Goal: Information Seeking & Learning: Learn about a topic

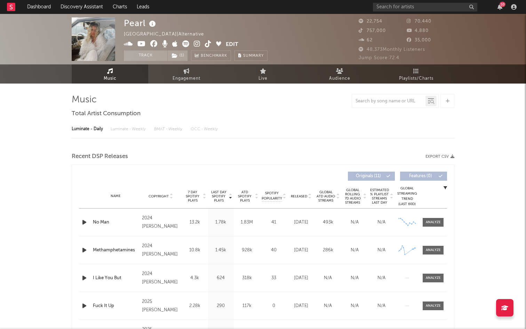
select select "6m"
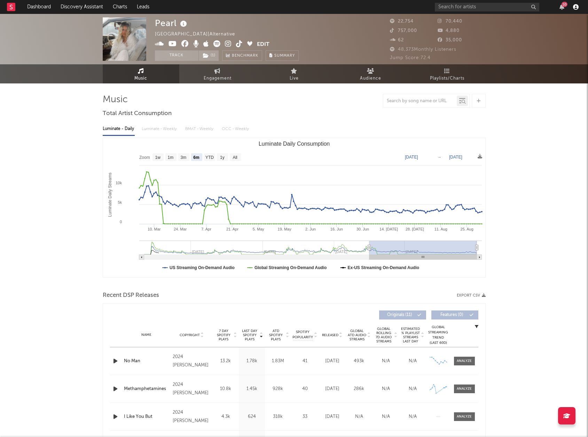
click at [526, 9] on icon "button" at bounding box center [576, 7] width 6 height 6
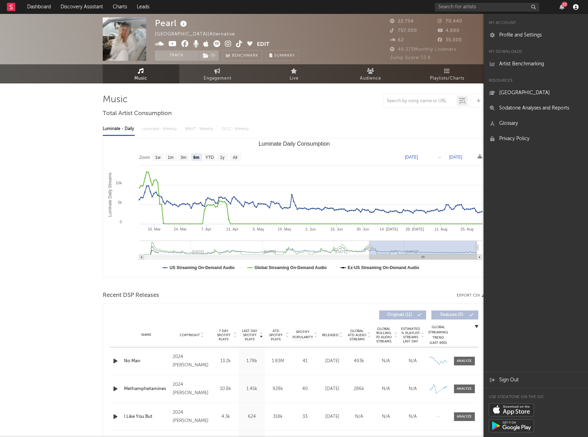
click at [526, 9] on icon "button" at bounding box center [576, 7] width 6 height 6
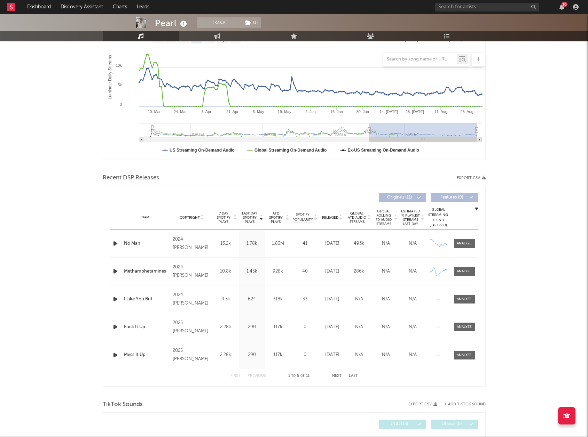
scroll to position [121, 0]
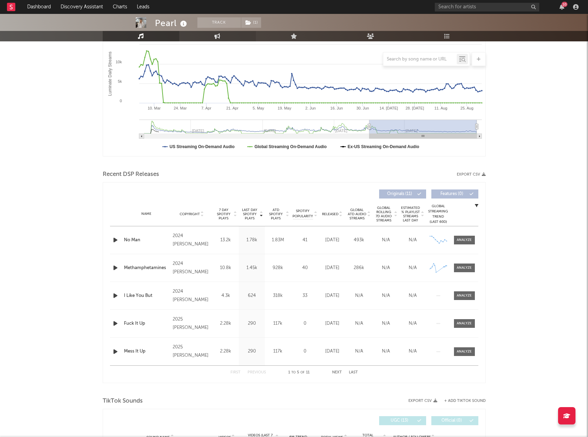
click at [209, 39] on link "Engagement" at bounding box center [217, 36] width 77 height 10
select select "1w"
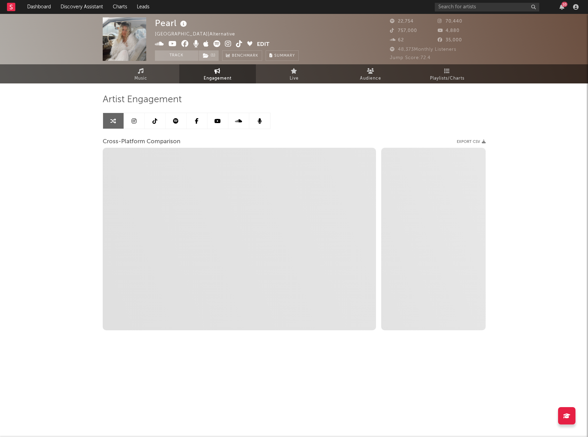
click at [139, 124] on link at bounding box center [134, 121] width 21 height 16
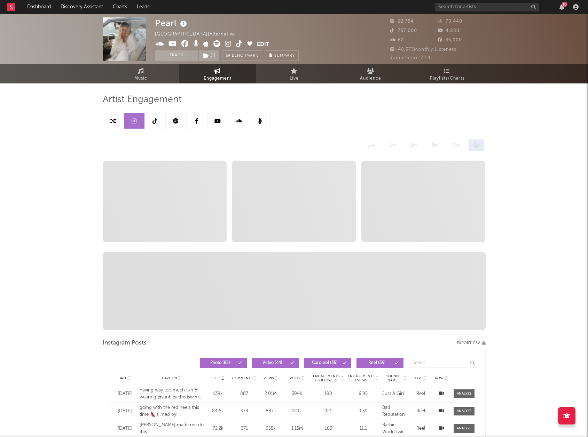
click at [225, 41] on icon at bounding box center [228, 43] width 7 height 7
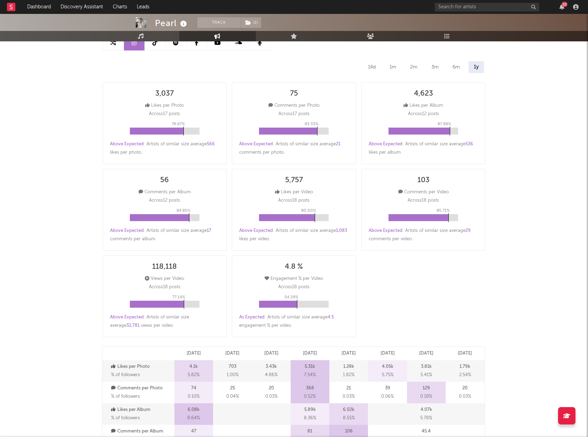
scroll to position [41, 0]
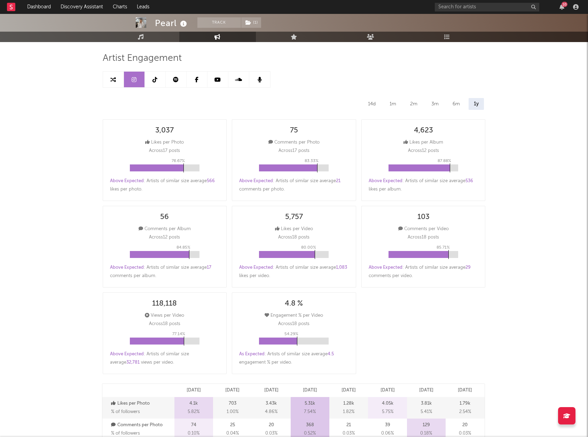
click at [374, 104] on div "14d" at bounding box center [372, 104] width 18 height 12
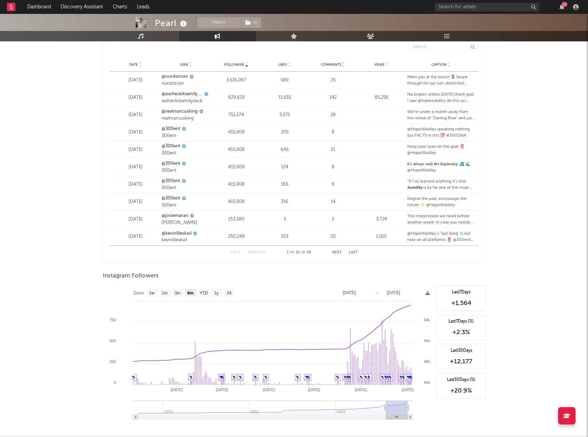
scroll to position [884, 0]
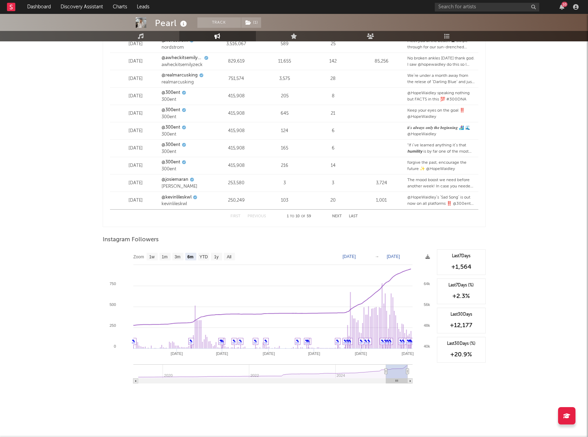
click at [157, 256] on rect at bounding box center [152, 257] width 11 height 8
select select "1w"
type input "[DATE]"
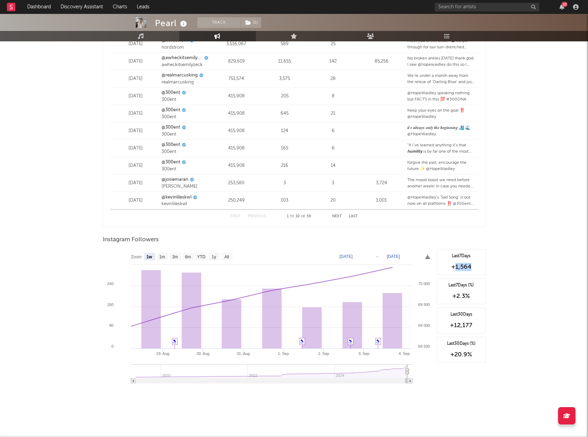
drag, startPoint x: 473, startPoint y: 266, endPoint x: 455, endPoint y: 266, distance: 17.7
click at [455, 266] on div "+1,564" at bounding box center [461, 267] width 41 height 8
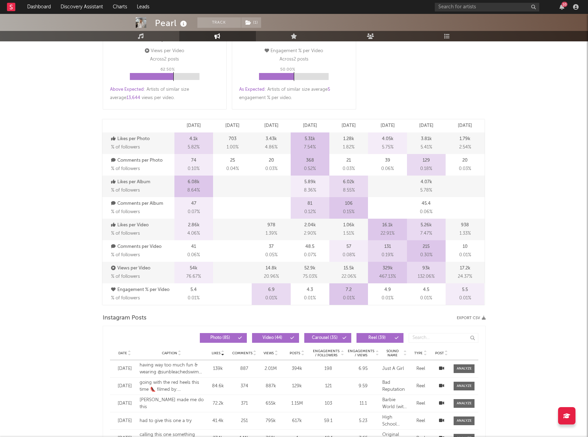
scroll to position [0, 0]
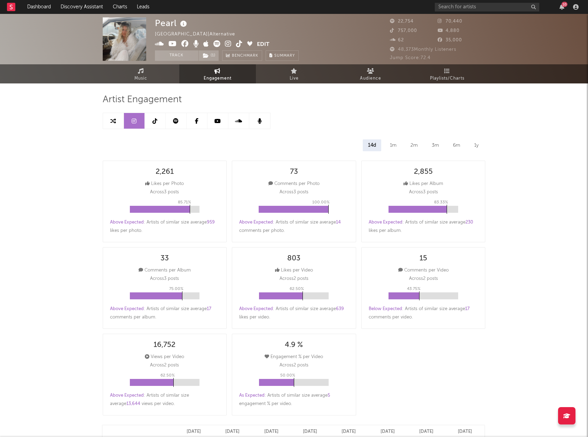
click at [158, 118] on link at bounding box center [155, 121] width 21 height 16
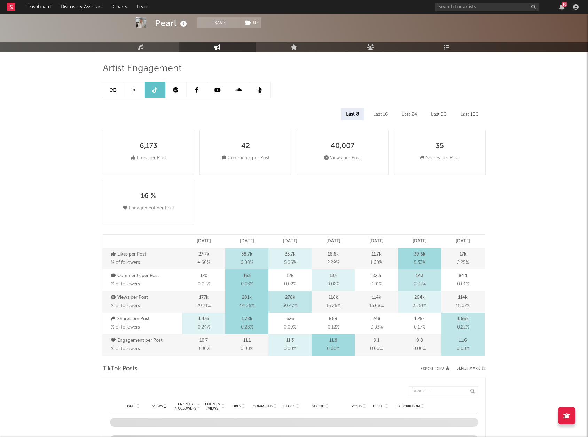
select select "6m"
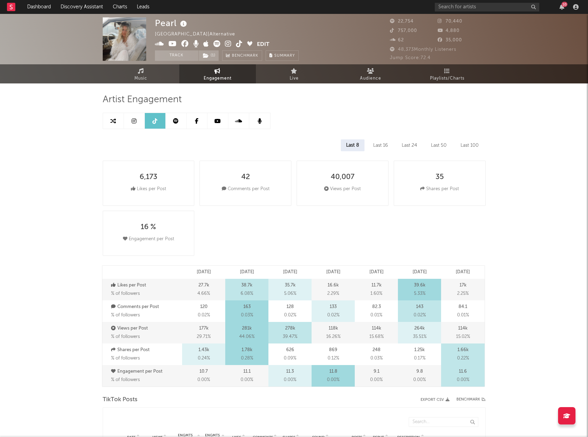
click at [127, 117] on link at bounding box center [134, 121] width 21 height 16
select select "6m"
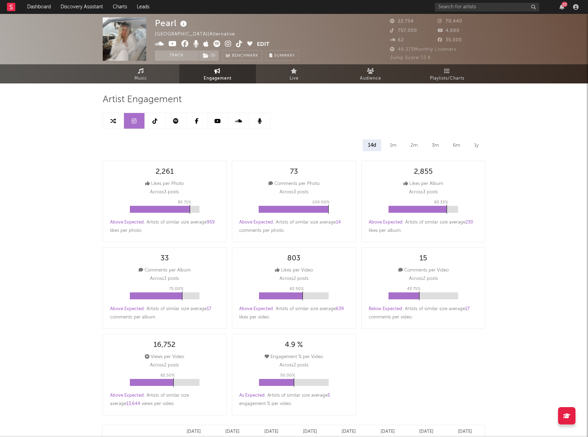
click at [159, 121] on link at bounding box center [155, 121] width 21 height 16
select select "6m"
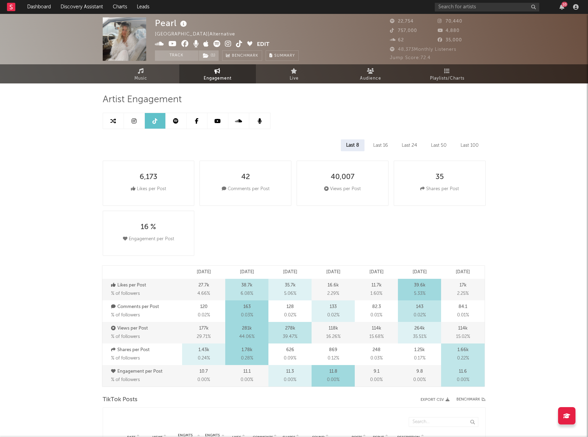
click at [239, 43] on icon at bounding box center [239, 43] width 7 height 7
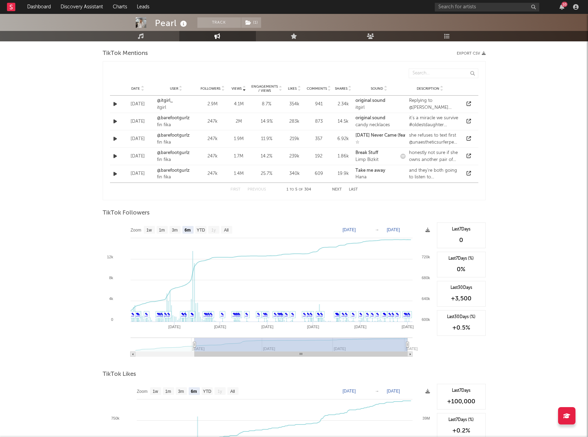
scroll to position [500, 0]
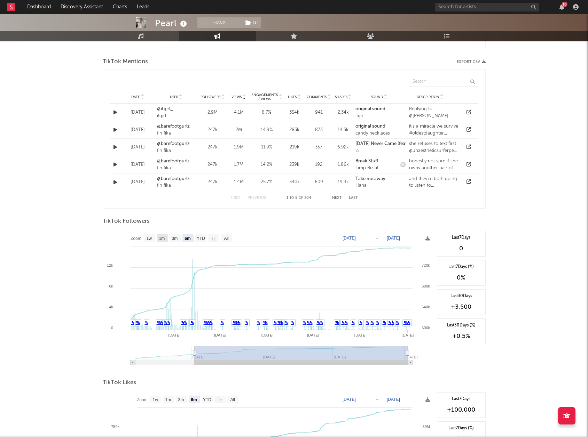
click at [149, 238] on text "1w" at bounding box center [149, 238] width 6 height 5
select select "1w"
type input "[DATE]"
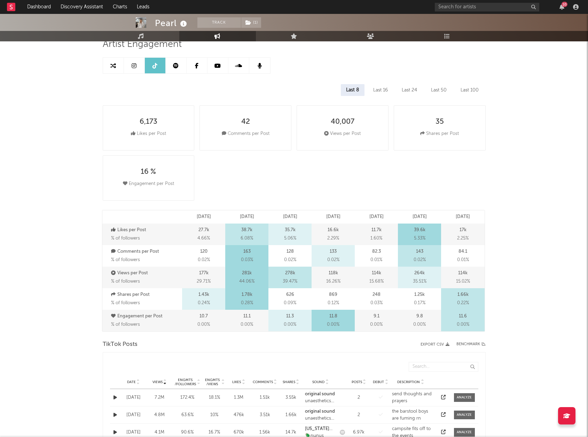
scroll to position [0, 0]
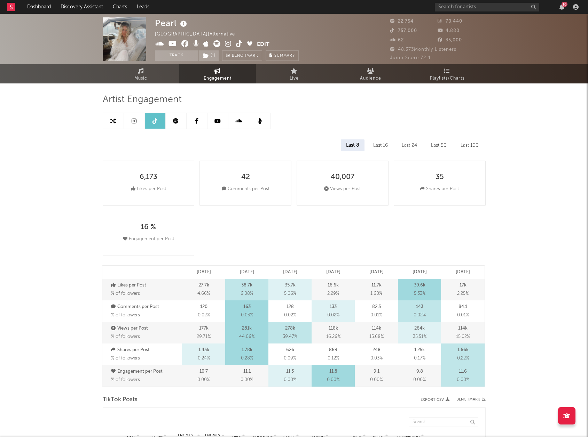
click at [115, 124] on link at bounding box center [113, 121] width 21 height 16
select select "1m"
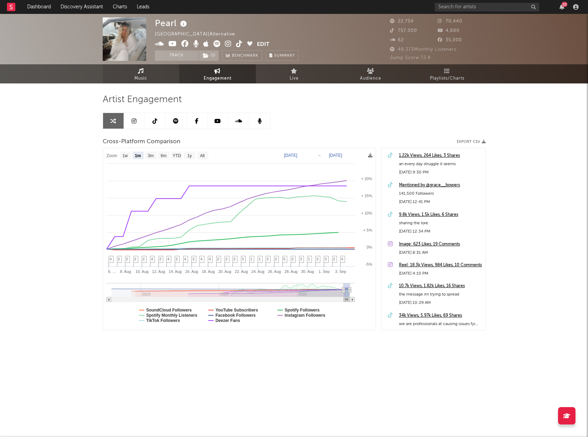
click at [147, 77] on span "Music" at bounding box center [140, 78] width 13 height 8
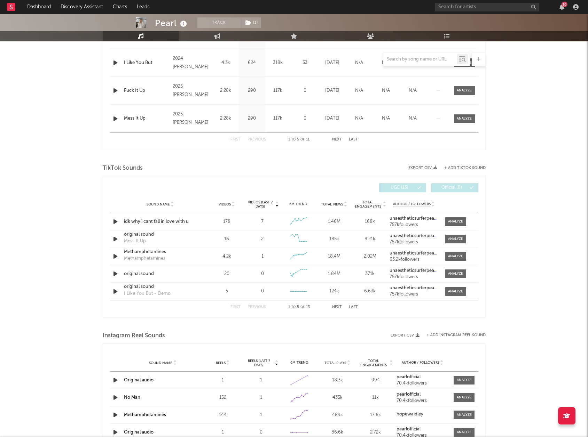
select select "6m"
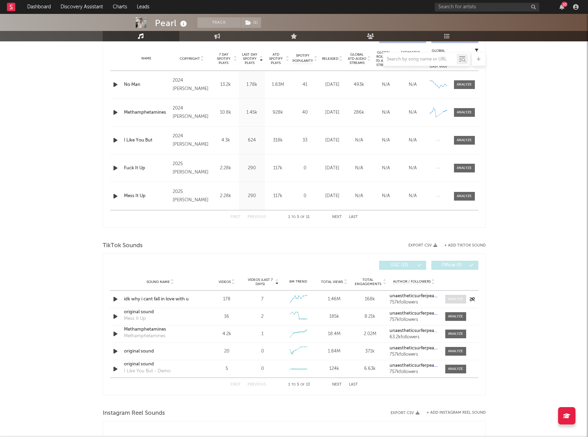
scroll to position [278, 0]
click at [458, 299] on div at bounding box center [455, 298] width 15 height 5
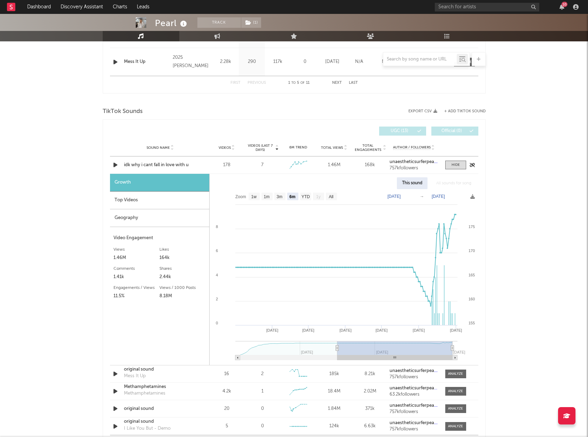
scroll to position [423, 0]
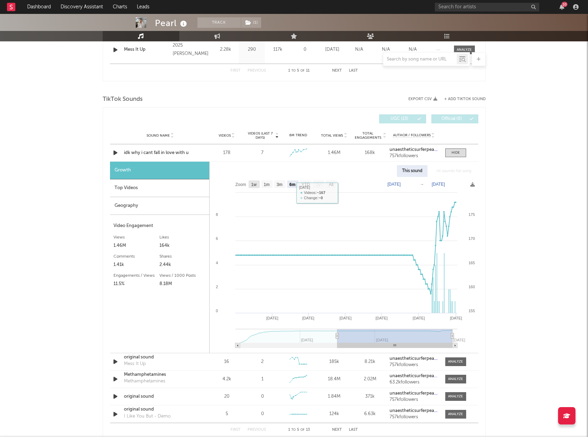
click at [256, 184] on text "1w" at bounding box center [254, 184] width 6 height 5
select select "1w"
type input "[DATE]"
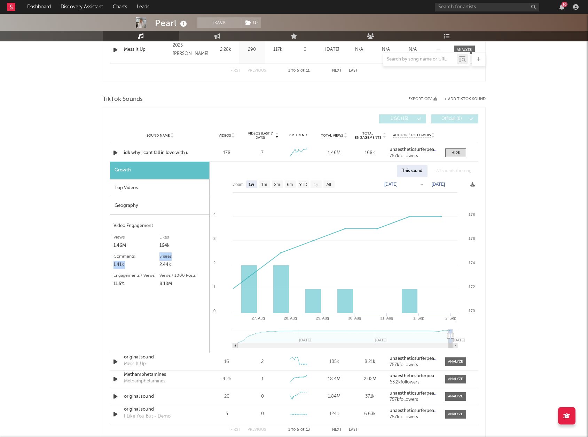
drag, startPoint x: 180, startPoint y: 253, endPoint x: 156, endPoint y: 258, distance: 24.7
click at [156, 258] on div "Likes 164k Comments 1.41k Shares 2.44k" at bounding box center [159, 260] width 92 height 19
drag, startPoint x: 179, startPoint y: 282, endPoint x: 160, endPoint y: 286, distance: 19.0
click at [160, 286] on div "8.18M" at bounding box center [182, 284] width 46 height 8
click at [161, 183] on div "Top Videos" at bounding box center [159, 189] width 99 height 18
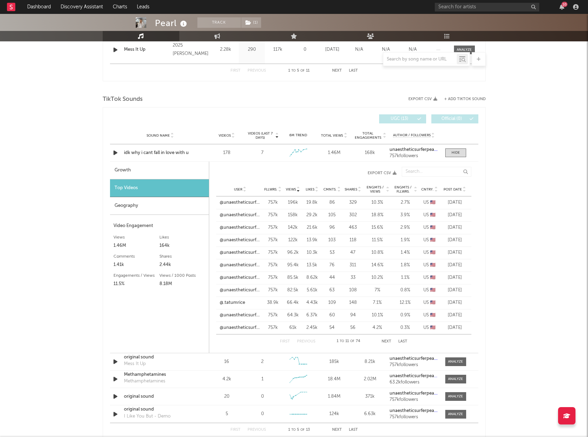
click at [159, 174] on div "Growth" at bounding box center [159, 171] width 99 height 18
select select "6m"
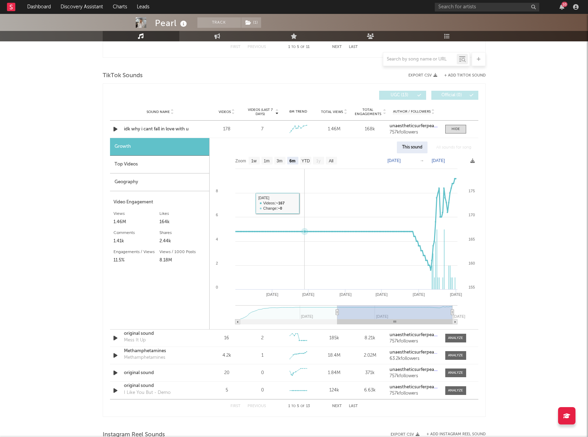
scroll to position [450, 0]
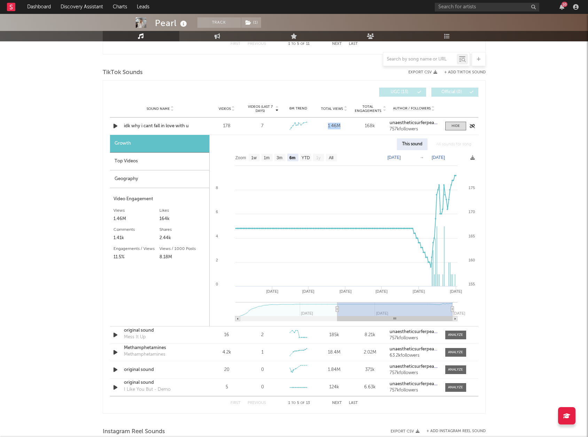
drag, startPoint x: 346, startPoint y: 128, endPoint x: 315, endPoint y: 128, distance: 31.0
click at [315, 128] on div "Sound Name idk why i cant fall in love with u Videos 178 Videos (last 7 days) 7…" at bounding box center [294, 126] width 368 height 17
drag, startPoint x: 233, startPoint y: 126, endPoint x: 219, endPoint y: 125, distance: 14.3
click at [219, 125] on div "178" at bounding box center [227, 126] width 32 height 7
click at [117, 329] on icon "button" at bounding box center [115, 352] width 7 height 9
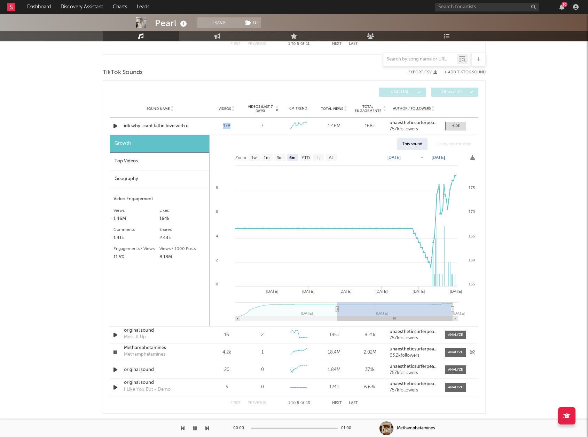
click at [117, 329] on icon "button" at bounding box center [115, 352] width 7 height 9
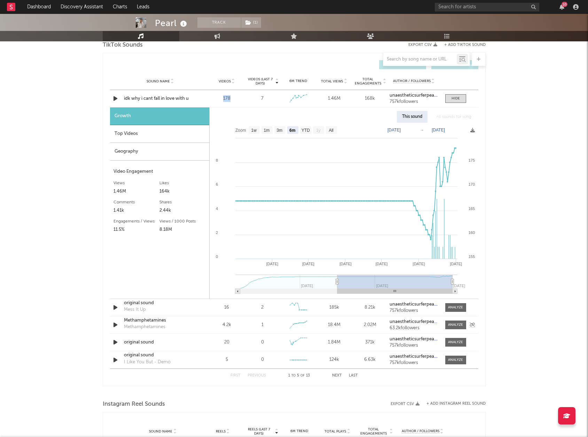
scroll to position [479, 0]
click at [254, 326] on div "1" at bounding box center [262, 324] width 32 height 7
click at [453, 324] on div at bounding box center [455, 324] width 15 height 5
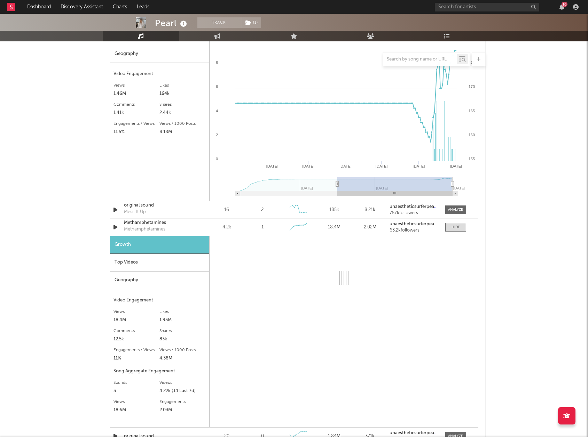
scroll to position [605, 0]
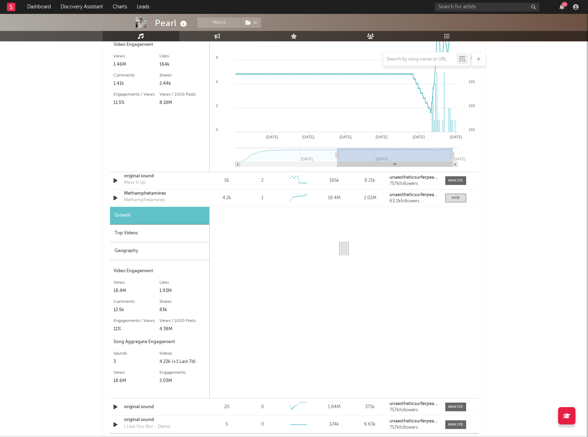
select select "6m"
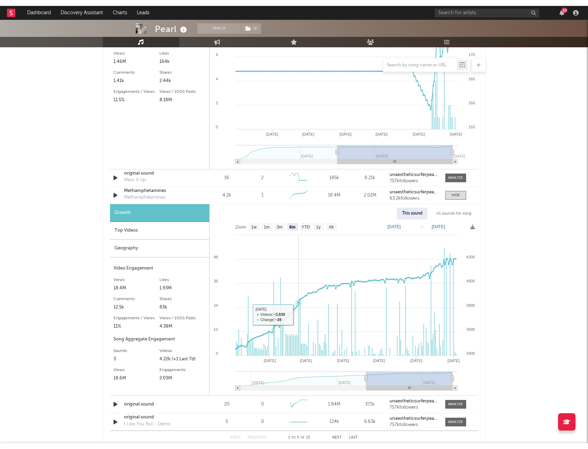
scroll to position [614, 0]
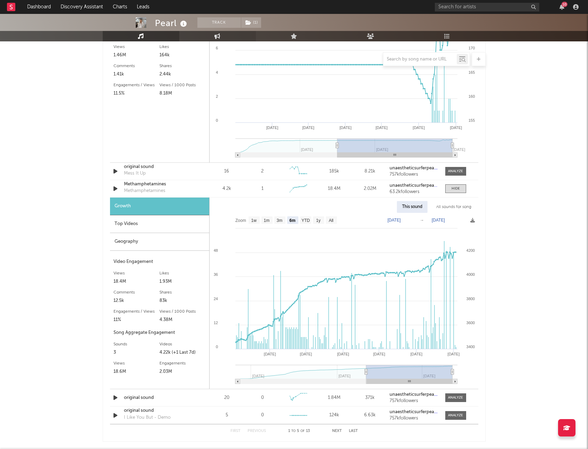
click at [215, 37] on icon at bounding box center [217, 36] width 6 height 6
select select "1w"
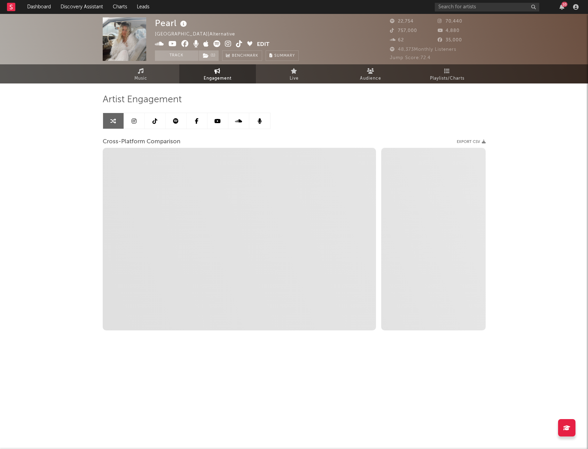
click at [227, 43] on icon at bounding box center [228, 43] width 7 height 7
click at [238, 43] on icon at bounding box center [239, 43] width 7 height 7
select select "1m"
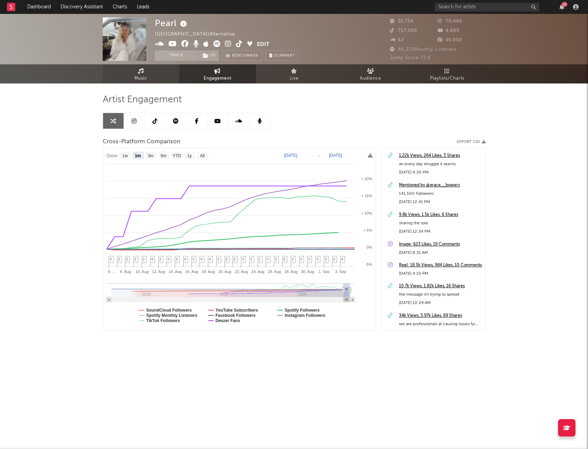
click at [130, 73] on link "Music" at bounding box center [141, 73] width 77 height 19
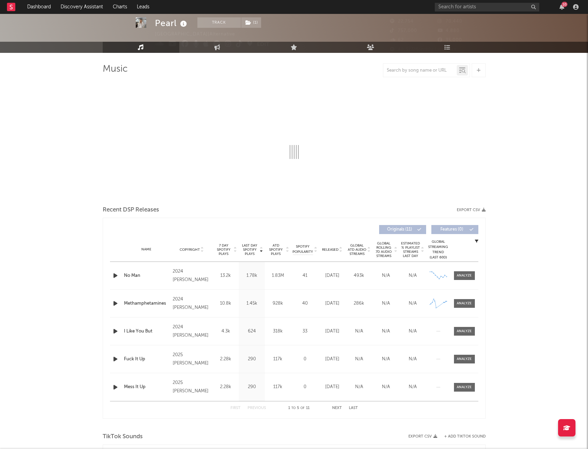
select select "6m"
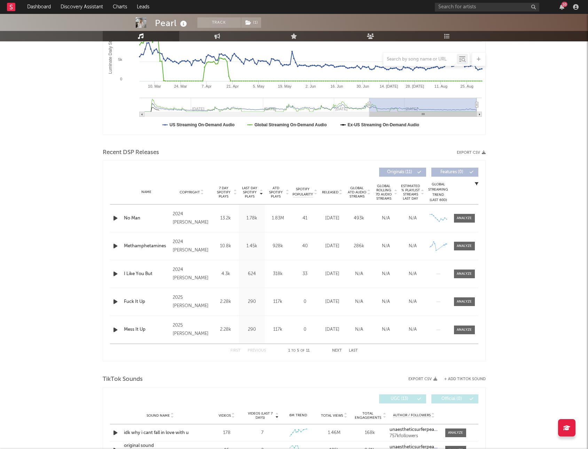
scroll to position [143, 0]
click at [466, 218] on div at bounding box center [464, 217] width 15 height 5
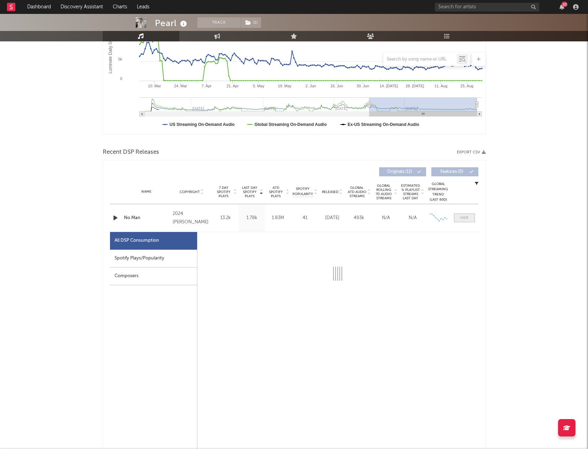
select select "6m"
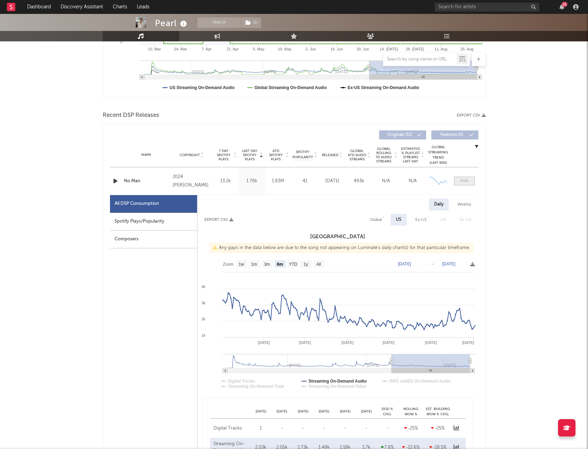
scroll to position [270, 0]
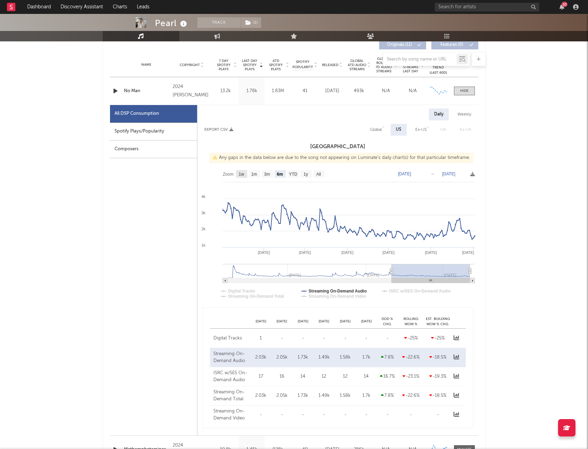
click at [242, 174] on text "1w" at bounding box center [241, 174] width 6 height 5
select select "1w"
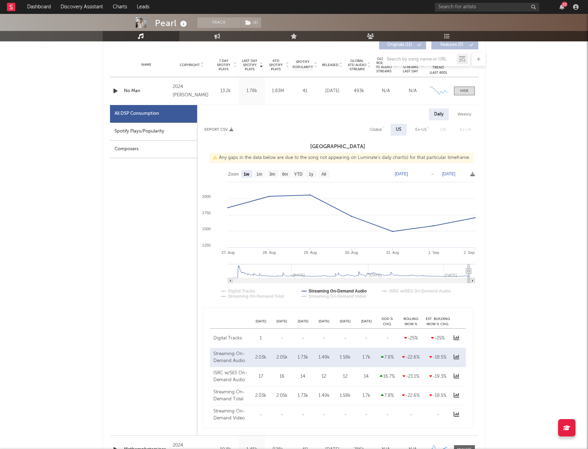
click at [432, 175] on text "→" at bounding box center [432, 174] width 4 height 5
click at [408, 173] on text "[DATE]" at bounding box center [401, 174] width 13 height 5
click at [461, 117] on div "Weekly" at bounding box center [464, 115] width 24 height 12
select select "1w"
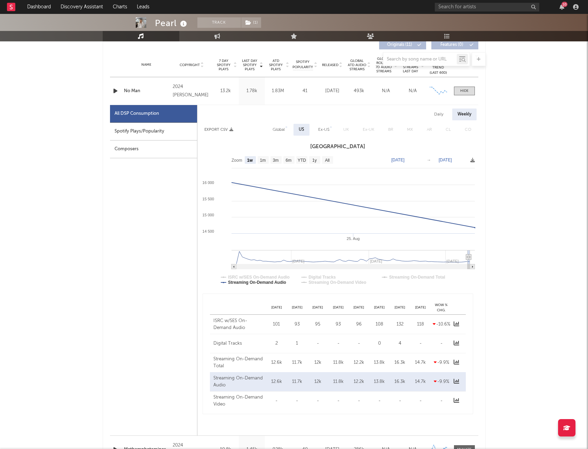
click at [437, 118] on div "Daily" at bounding box center [439, 115] width 20 height 12
select select "1w"
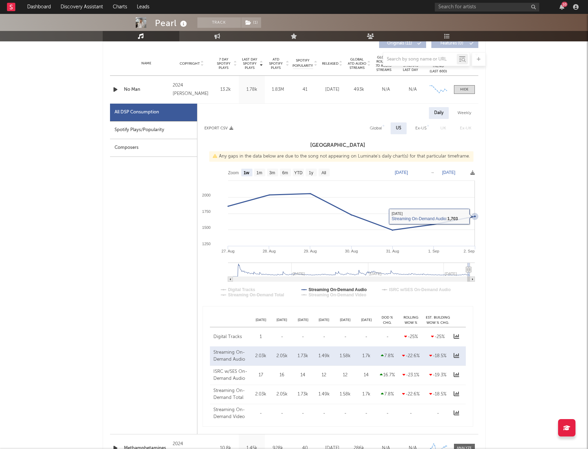
scroll to position [267, 0]
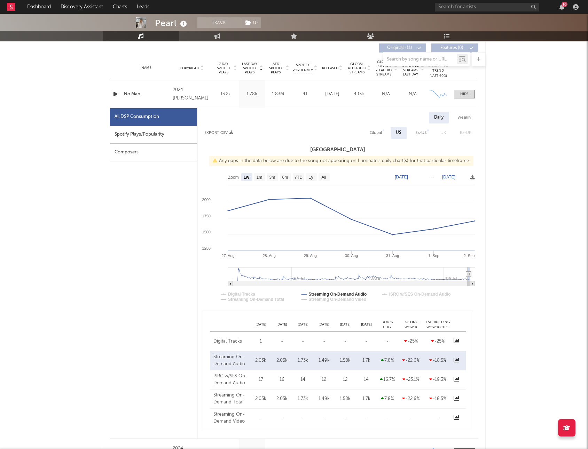
click at [432, 176] on text "→" at bounding box center [432, 177] width 4 height 5
click at [456, 114] on div "Weekly" at bounding box center [464, 118] width 24 height 12
select select "1w"
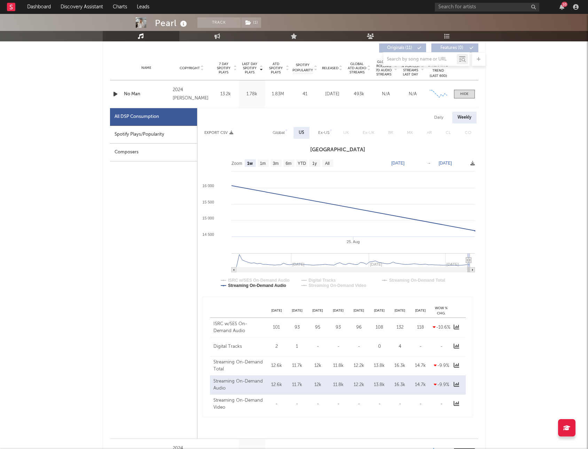
click at [429, 164] on text "→" at bounding box center [429, 163] width 4 height 5
click at [444, 159] on rect at bounding box center [337, 225] width 281 height 139
drag, startPoint x: 425, startPoint y: 384, endPoint x: 414, endPoint y: 384, distance: 10.8
click at [414, 329] on div "14.7k" at bounding box center [420, 385] width 17 height 7
click at [430, 164] on text "→" at bounding box center [429, 163] width 4 height 5
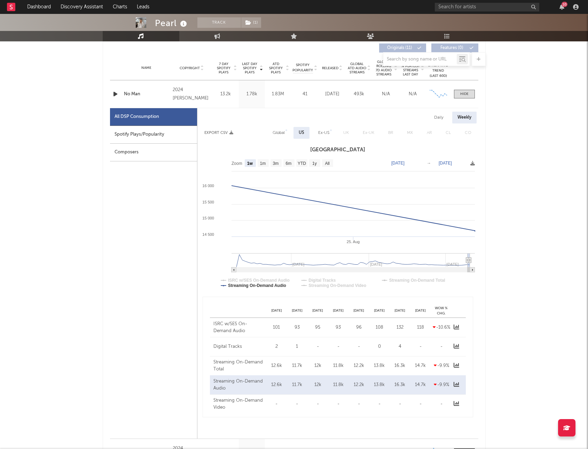
click at [436, 113] on div "Daily" at bounding box center [439, 118] width 20 height 12
select select "1w"
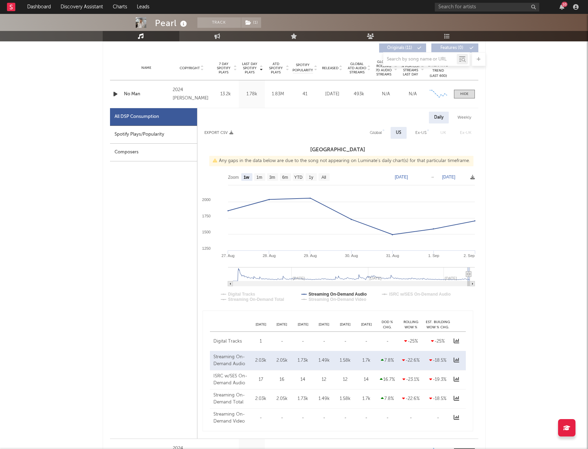
click at [443, 177] on text "[DATE]" at bounding box center [448, 177] width 13 height 5
click at [423, 177] on rect at bounding box center [337, 239] width 281 height 139
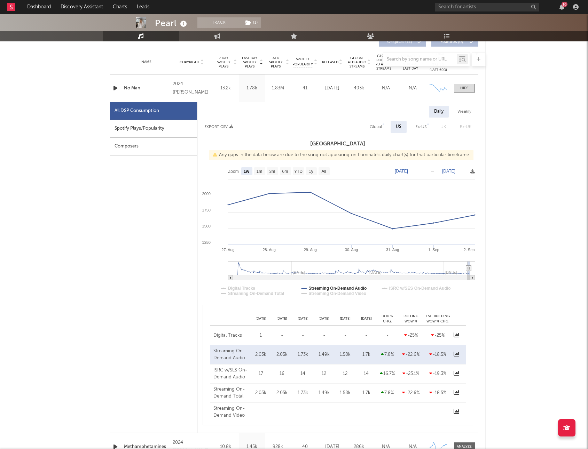
scroll to position [274, 0]
click at [231, 276] on rect at bounding box center [230, 277] width 5 height 5
type input "2025-08-25"
type input "2025-08-31"
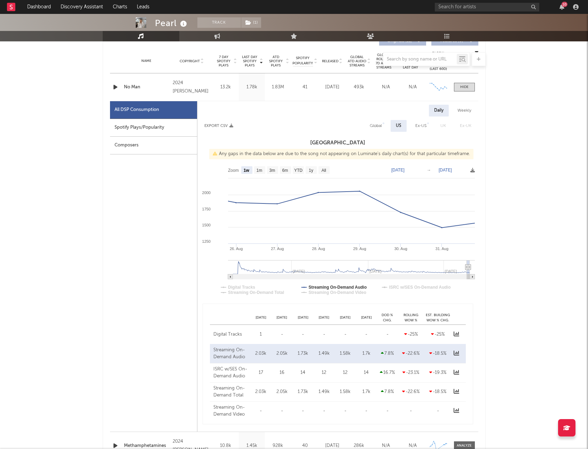
click at [473, 276] on rect at bounding box center [471, 277] width 5 height 5
type input "[DATE]"
click at [229, 279] on rect at bounding box center [230, 277] width 5 height 5
type input "2025-08-25"
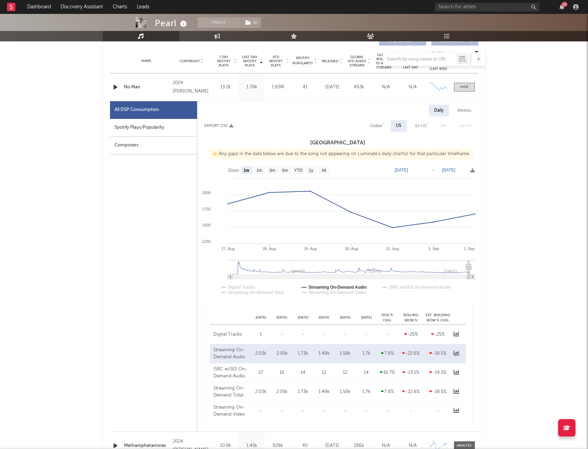
type input "2025-08-31"
click at [229, 276] on rect at bounding box center [230, 277] width 5 height 5
type input "[DATE]"
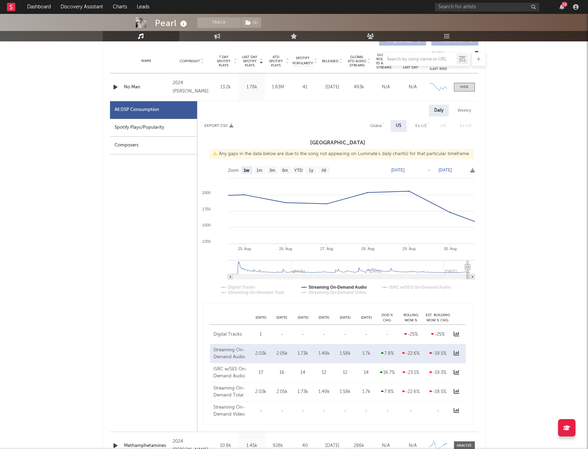
click at [231, 277] on rect at bounding box center [230, 277] width 5 height 5
type input "2025-08-23"
type input "2025-08-29"
click at [231, 277] on rect at bounding box center [230, 277] width 5 height 5
type input "2025-08-22"
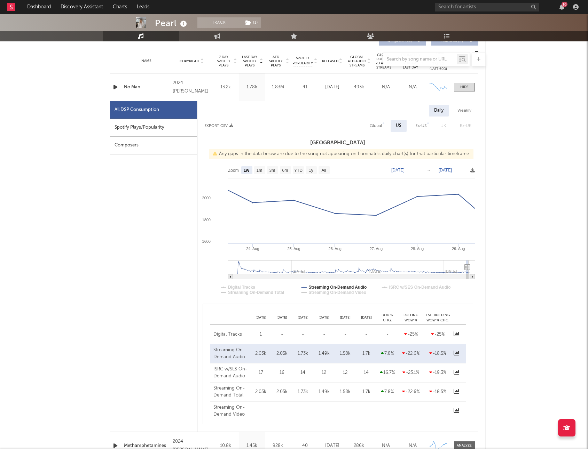
type input "[DATE]"
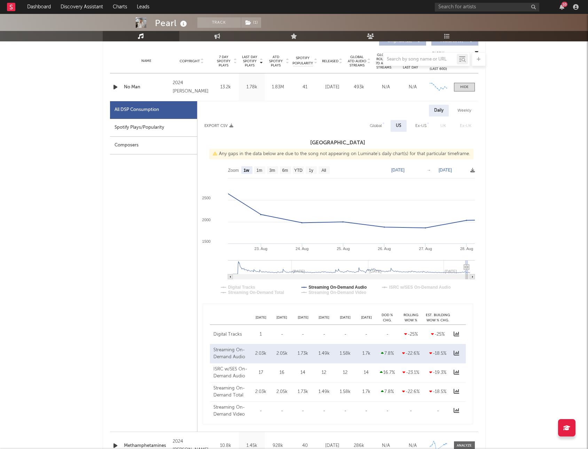
click at [231, 277] on rect at bounding box center [230, 277] width 5 height 5
type input "2025-08-21"
type input "[DATE]"
click at [473, 276] on rect at bounding box center [471, 277] width 5 height 5
type input "2025-08-22"
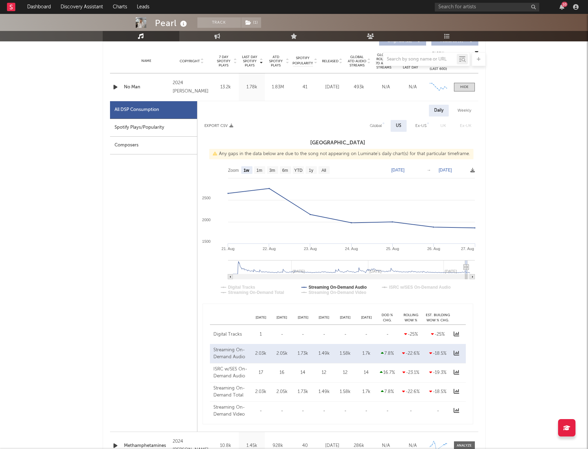
type input "[DATE]"
click at [473, 280] on rect at bounding box center [337, 232] width 281 height 139
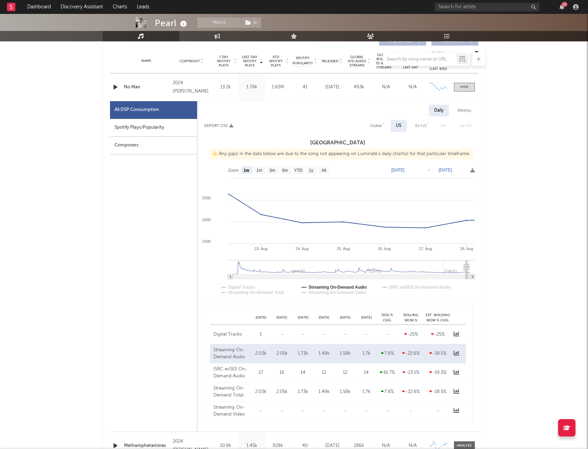
click at [473, 276] on rect at bounding box center [471, 277] width 5 height 5
type input "2025-08-23"
type input "2025-08-29"
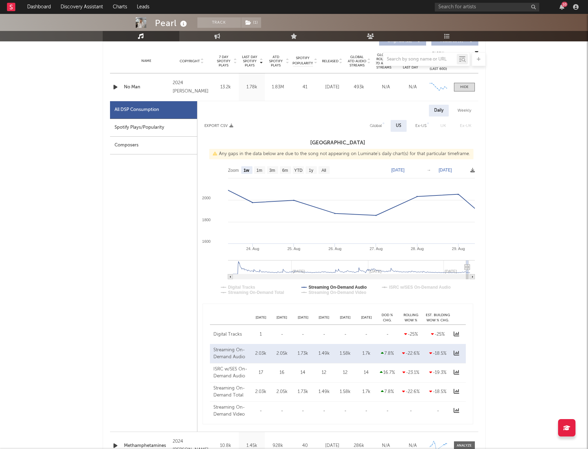
click at [473, 276] on rect at bounding box center [471, 277] width 5 height 5
type input "[DATE]"
click at [473, 276] on rect at bounding box center [471, 277] width 5 height 5
type input "2025-08-25"
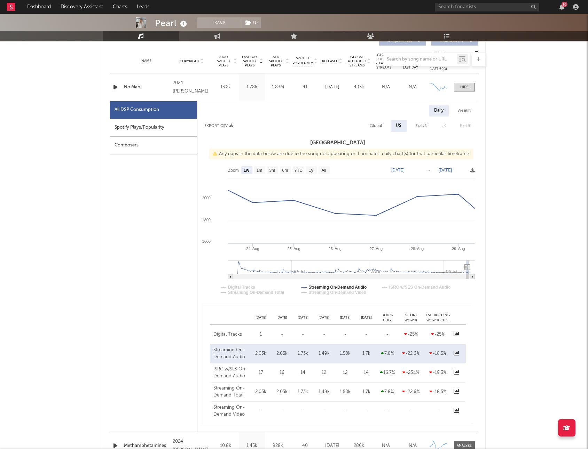
type input "2025-08-31"
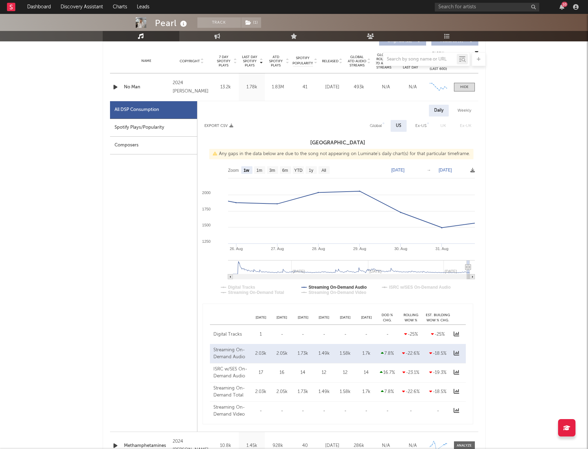
click at [473, 276] on rect at bounding box center [471, 277] width 5 height 5
type input "[DATE]"
click at [473, 276] on rect at bounding box center [471, 277] width 5 height 5
click at [230, 277] on rect at bounding box center [230, 277] width 5 height 5
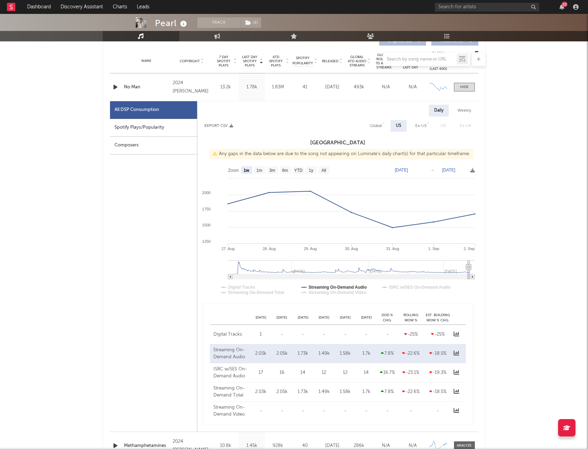
type input "2025-08-25"
type input "2025-08-31"
click at [230, 277] on rect at bounding box center [230, 277] width 5 height 5
type input "[DATE]"
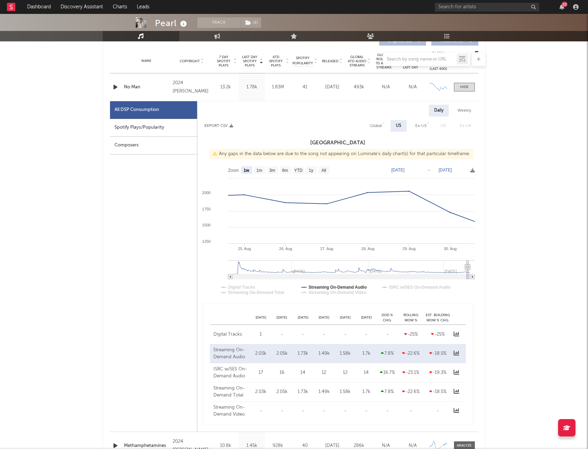
click at [230, 277] on rect at bounding box center [230, 277] width 5 height 5
type input "2025-08-23"
type input "2025-08-29"
click at [473, 279] on rect at bounding box center [471, 277] width 5 height 5
type input "[DATE]"
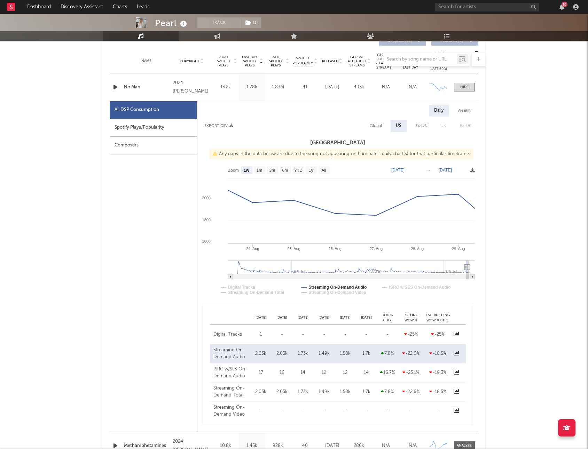
type input "[DATE]"
click at [473, 279] on rect at bounding box center [471, 277] width 5 height 5
type input "2025-08-25"
type input "2025-08-31"
click at [473, 279] on rect at bounding box center [471, 277] width 5 height 5
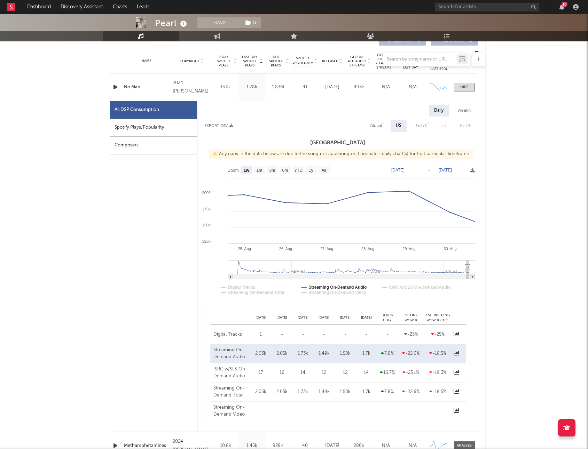
type input "[DATE]"
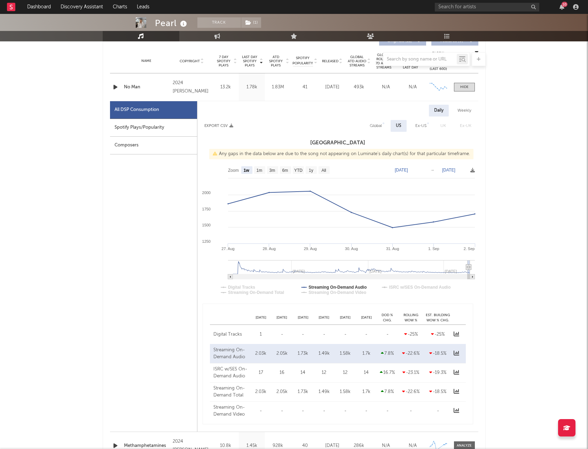
click at [473, 279] on rect at bounding box center [471, 277] width 5 height 5
click at [231, 275] on rect at bounding box center [230, 277] width 5 height 5
type input "2025-08-25"
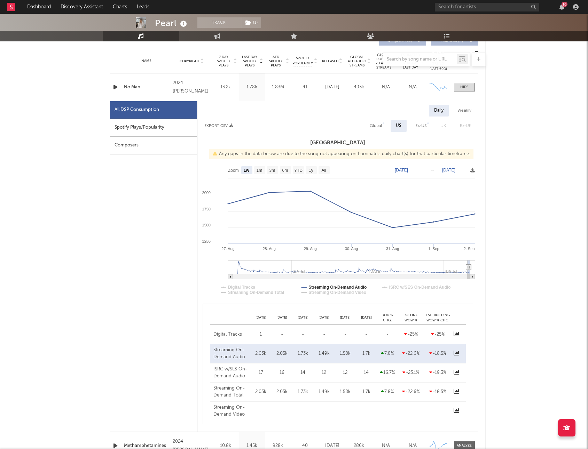
type input "2025-08-31"
click at [231, 275] on rect at bounding box center [230, 277] width 5 height 5
type input "[DATE]"
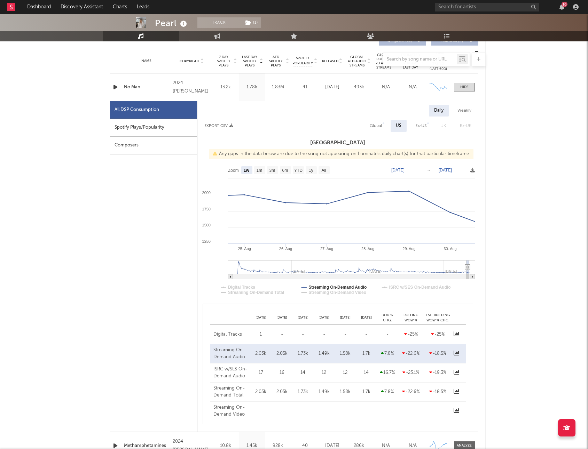
click at [231, 275] on rect at bounding box center [230, 277] width 5 height 5
type input "2025-08-23"
type input "2025-08-29"
click at [231, 275] on rect at bounding box center [230, 277] width 5 height 5
type input "2025-08-22"
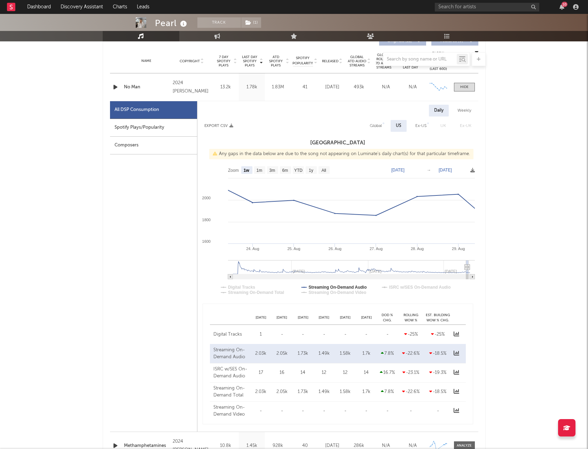
type input "[DATE]"
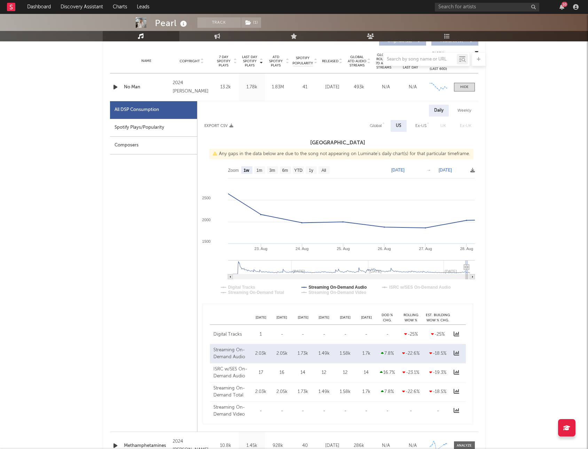
click at [231, 275] on rect at bounding box center [230, 277] width 5 height 5
type input "2025-08-21"
type input "[DATE]"
click at [231, 275] on rect at bounding box center [230, 277] width 5 height 5
type input "2025-08-19"
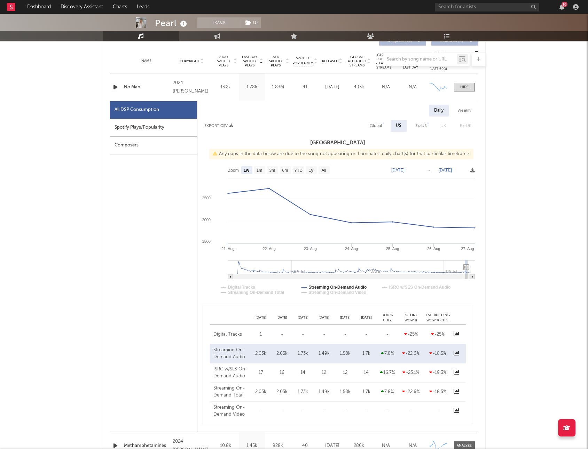
type input "2025-08-25"
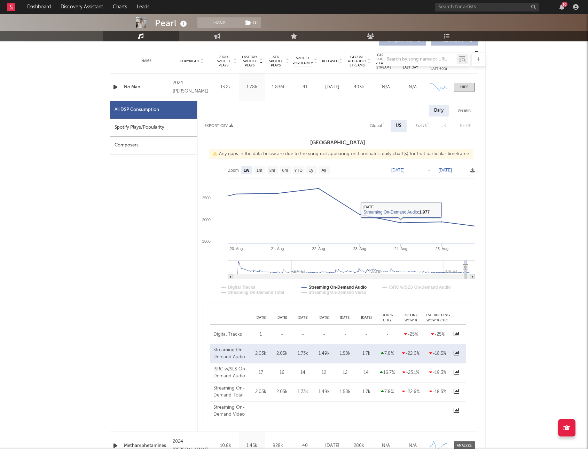
click at [470, 278] on rect at bounding box center [471, 277] width 5 height 5
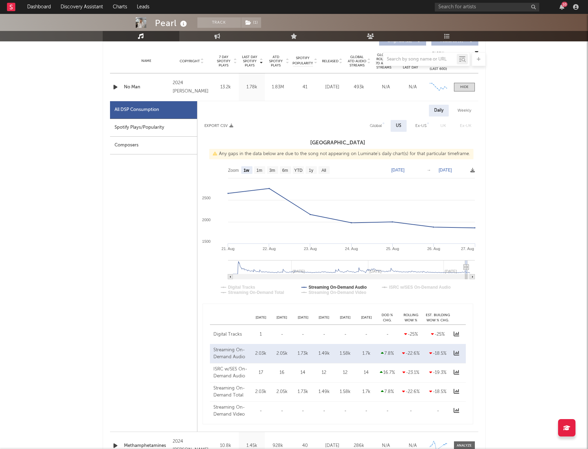
type input "2025-08-21"
type input "[DATE]"
click at [381, 124] on div "Global" at bounding box center [376, 126] width 12 height 8
select select "1w"
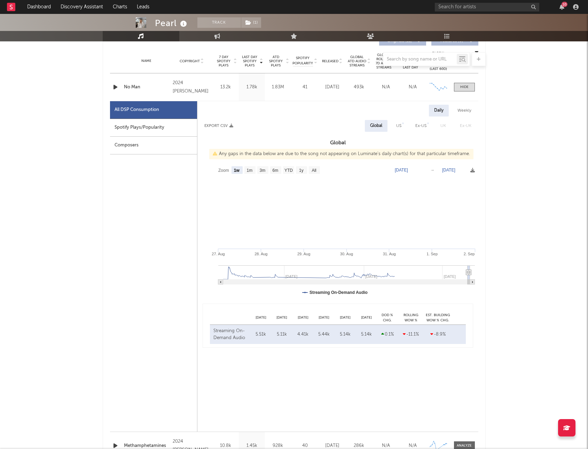
click at [398, 127] on div "US" at bounding box center [398, 126] width 5 height 8
select select "1w"
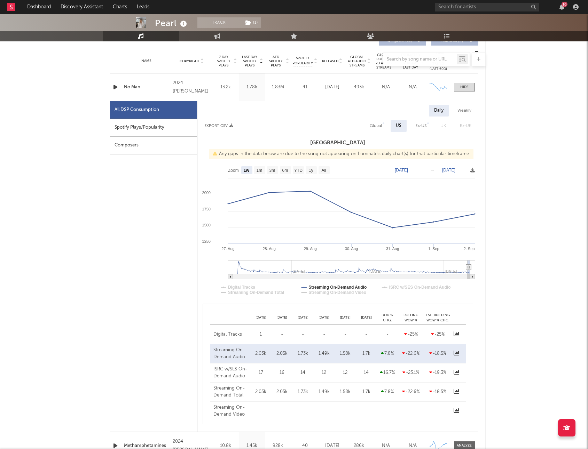
click at [416, 125] on div "Ex-US" at bounding box center [420, 126] width 11 height 8
select select "1w"
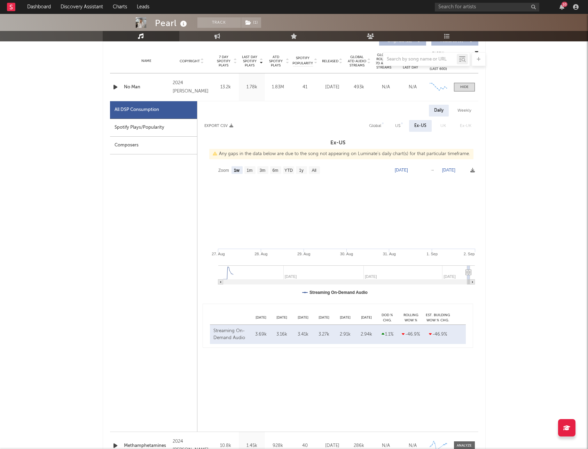
click at [397, 125] on div "US" at bounding box center [397, 126] width 5 height 8
select select "1w"
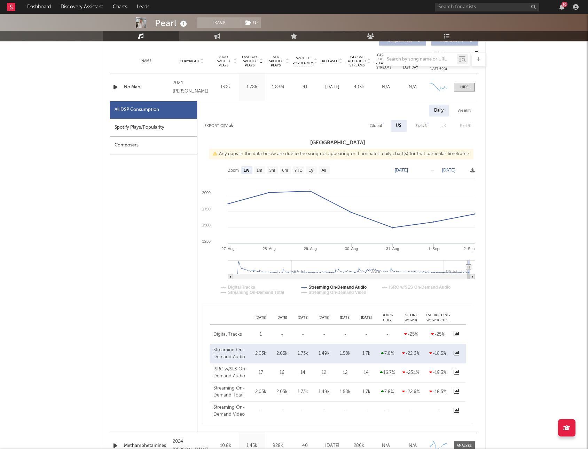
click at [381, 125] on div "Global" at bounding box center [376, 126] width 12 height 8
select select "1w"
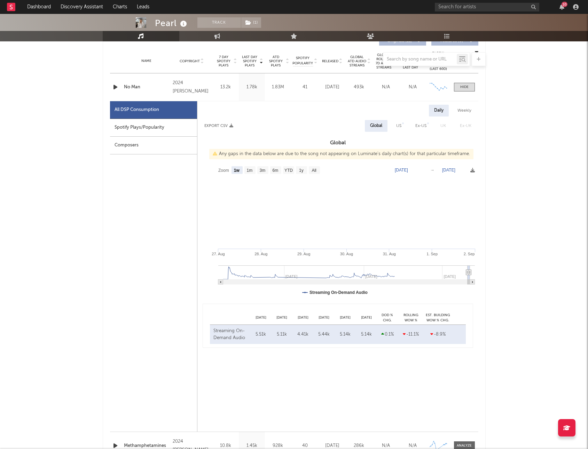
click at [393, 124] on div "US" at bounding box center [399, 126] width 16 height 12
select select "1w"
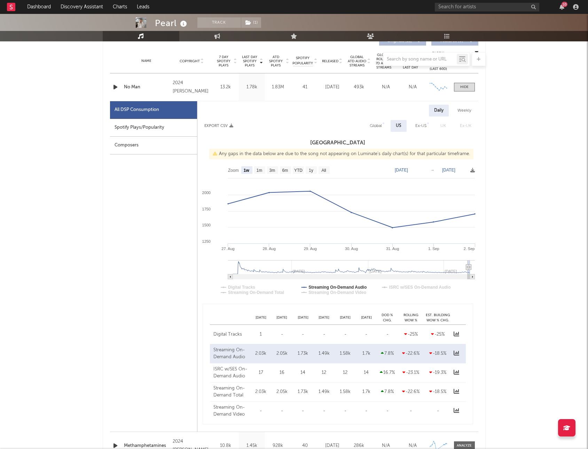
click at [372, 125] on div "Global" at bounding box center [376, 126] width 12 height 8
select select "1w"
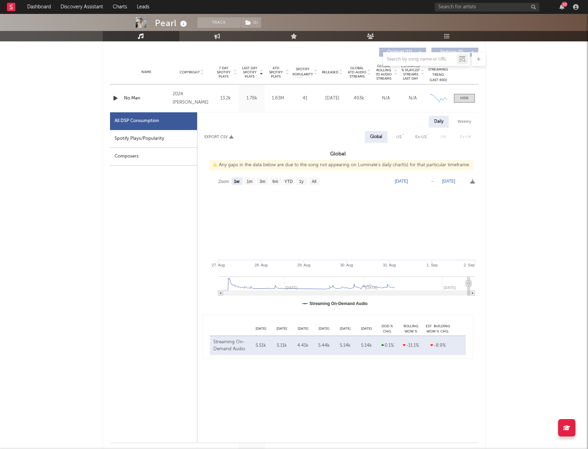
scroll to position [263, 0]
click at [298, 257] on rect at bounding box center [337, 243] width 281 height 139
type input "2025-08-31"
type input "[DATE]"
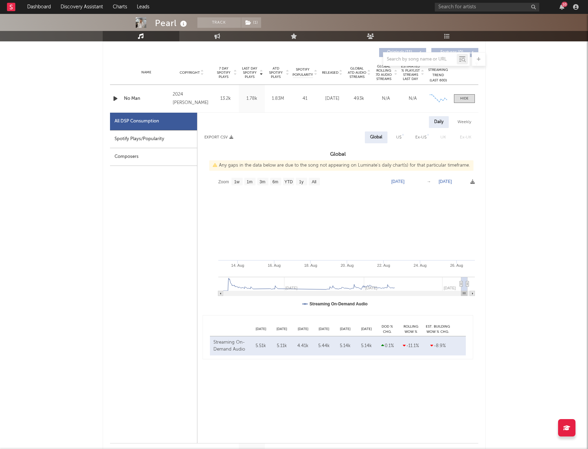
type input "2025-07-31"
select select "1m"
type input "2025-03-23"
select select "6m"
type input "2025-02-18"
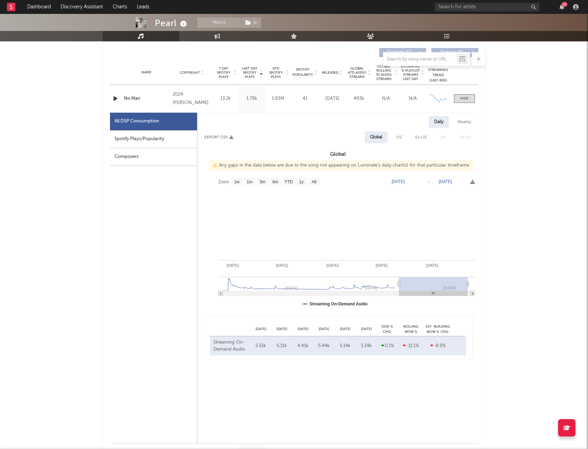
type input "[DATE]"
type input "2025-05-10"
type input "[DATE]"
type input "2025-07-19"
select select "1w"
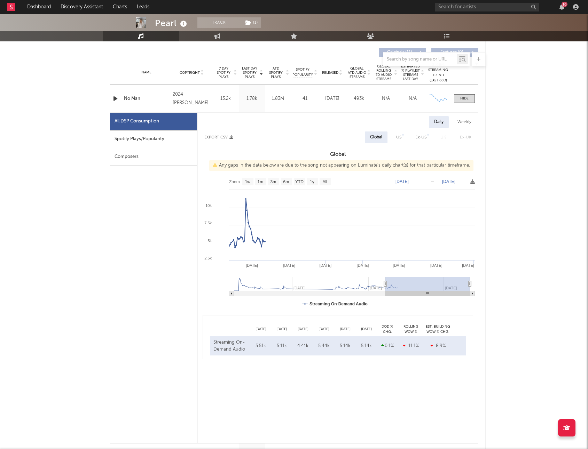
type input "[DATE]"
drag, startPoint x: 470, startPoint y: 284, endPoint x: 514, endPoint y: 279, distance: 44.1
click at [514, 279] on div "Pearl Track ( 1 ) United States | Alternative Edit Track ( 1 ) Benchmark Summar…" at bounding box center [294, 442] width 588 height 1382
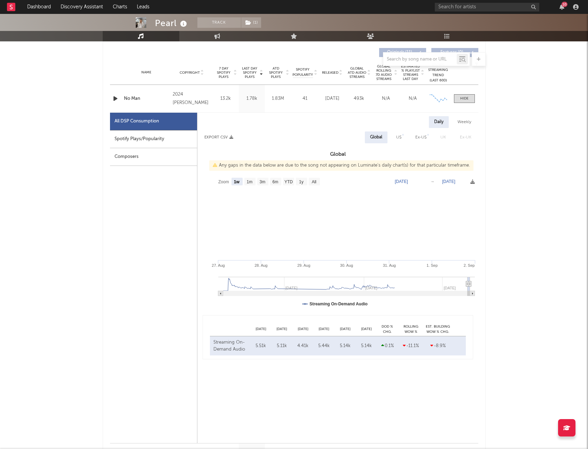
click at [396, 136] on div "US" at bounding box center [399, 138] width 16 height 12
select select "1w"
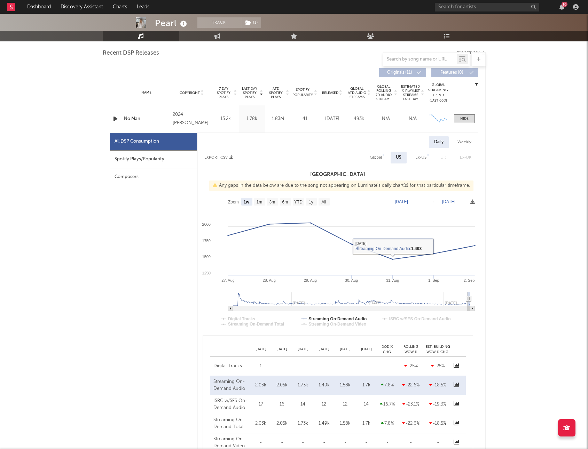
scroll to position [266, 0]
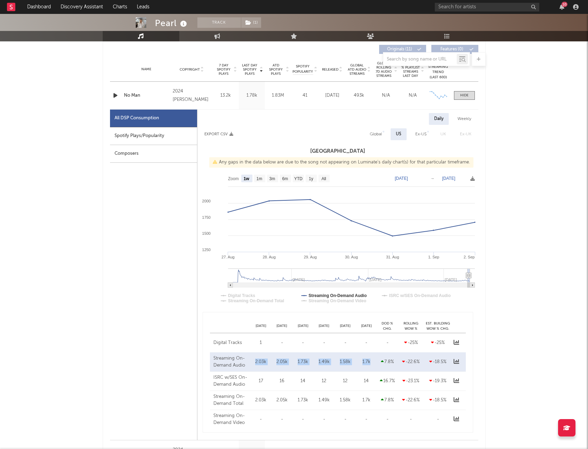
drag, startPoint x: 369, startPoint y: 360, endPoint x: 255, endPoint y: 362, distance: 114.2
click at [255, 329] on div "Streaming On-Demand Audio Aug 28 2.03k Aug 29 2.05k Aug 30 1.73k Aug 31 1.49k S…" at bounding box center [338, 362] width 256 height 19
click at [408, 179] on text "[DATE]" at bounding box center [401, 178] width 13 height 5
click at [445, 178] on text "[DATE]" at bounding box center [448, 178] width 13 height 5
type input "[DATE]"
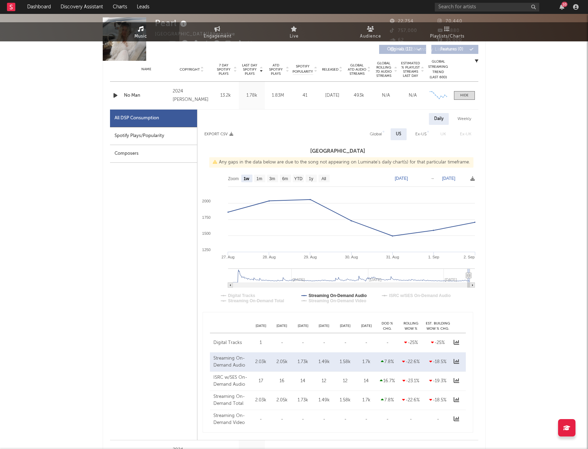
scroll to position [0, 0]
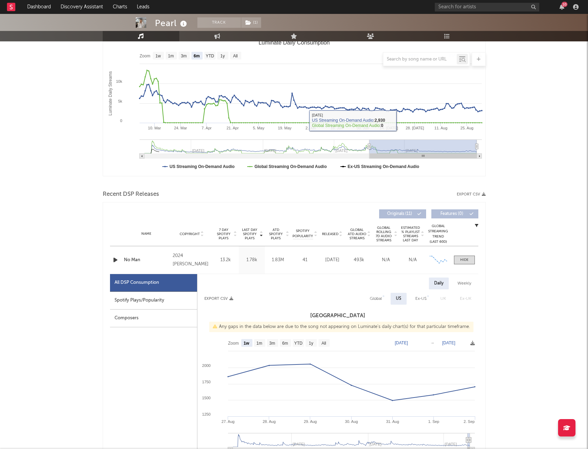
scroll to position [116, 0]
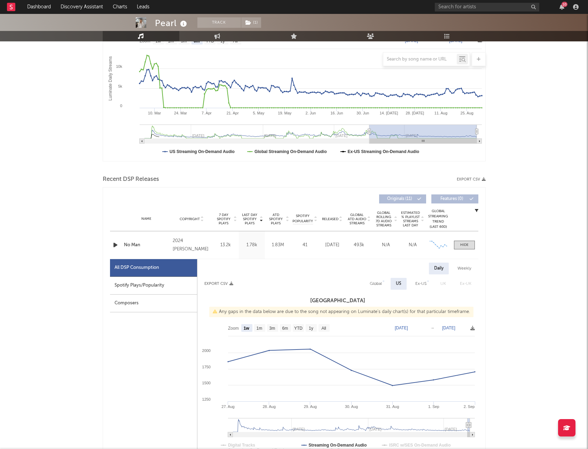
click at [405, 329] on text "[DATE]" at bounding box center [401, 328] width 13 height 5
click at [453, 328] on text "[DATE]" at bounding box center [448, 328] width 13 height 5
type input "[DATE]"
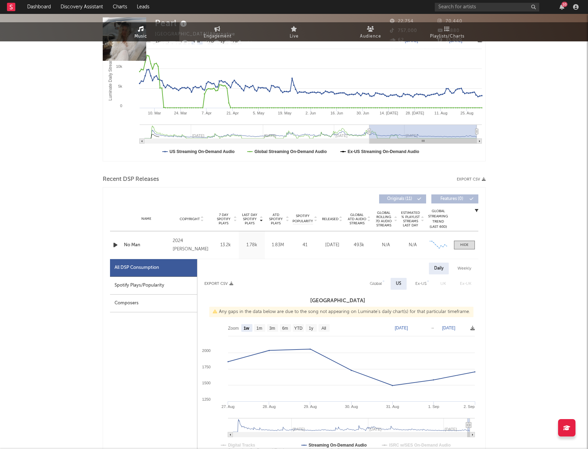
scroll to position [0, 0]
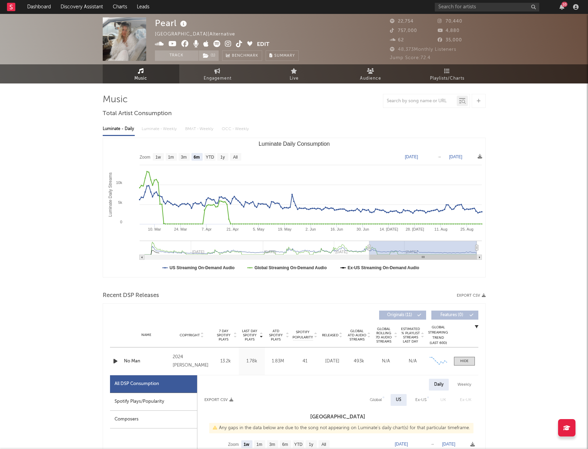
click at [456, 158] on text "[DATE]" at bounding box center [455, 157] width 13 height 5
click at [459, 156] on input "[DATE]" at bounding box center [459, 156] width 32 height 7
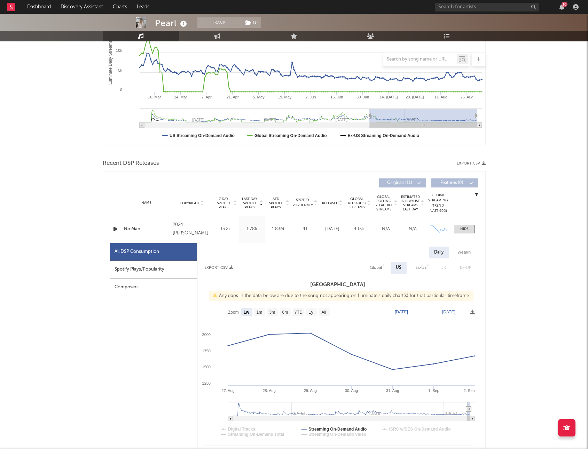
scroll to position [135, 0]
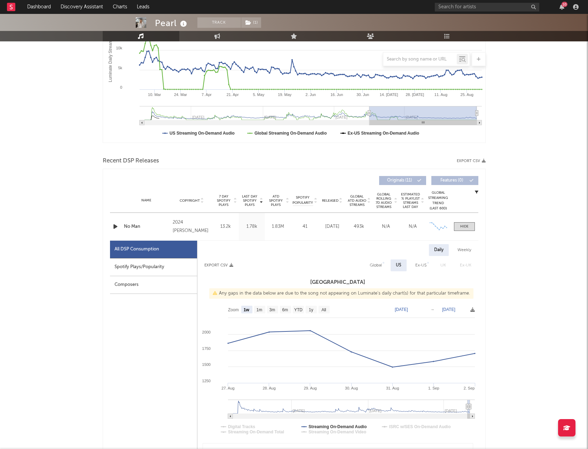
click at [449, 310] on text "[DATE]" at bounding box center [448, 309] width 13 height 5
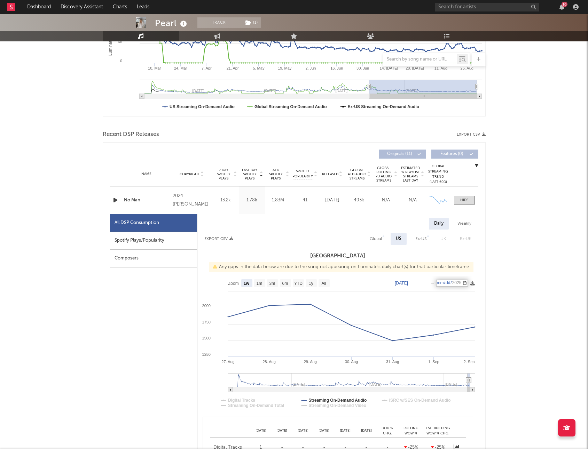
scroll to position [162, 0]
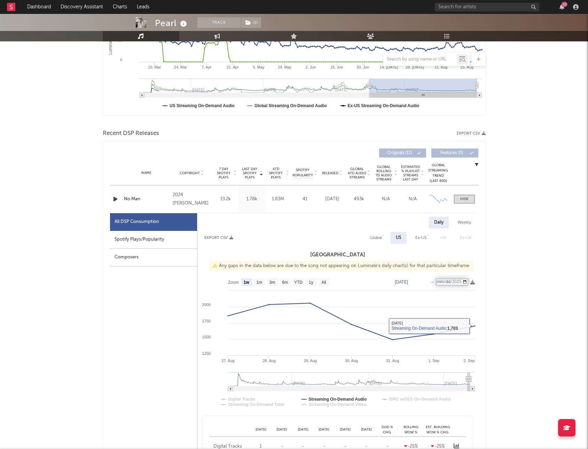
click at [468, 282] on input "[DATE]" at bounding box center [452, 282] width 32 height 7
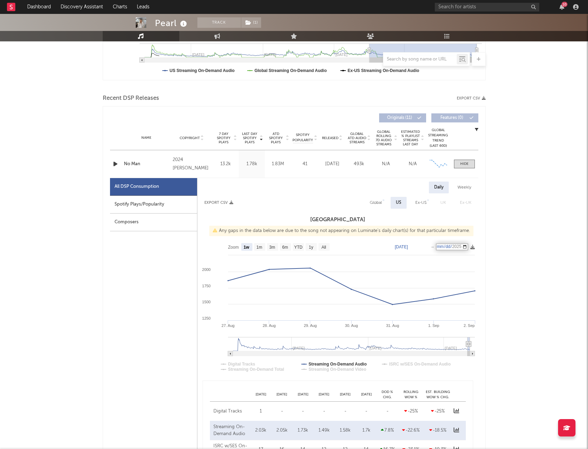
scroll to position [198, 0]
click at [450, 246] on input "[DATE]" at bounding box center [452, 246] width 32 height 7
click at [460, 245] on input "[DATE]" at bounding box center [452, 246] width 32 height 7
click at [468, 247] on input "[DATE]" at bounding box center [452, 246] width 32 height 7
type input "[DATE]"
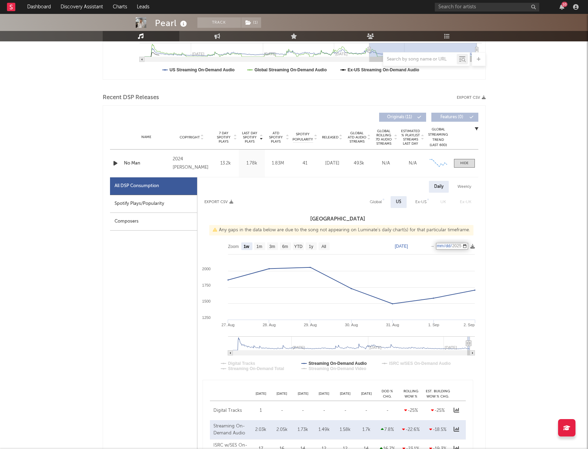
click at [408, 248] on text "[DATE]" at bounding box center [401, 246] width 13 height 5
click at [423, 246] on input "[DATE]" at bounding box center [406, 246] width 32 height 7
type input "[DATE]"
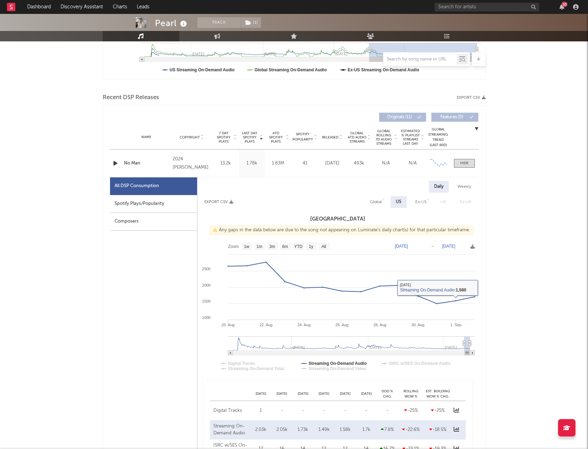
click at [453, 246] on text "[DATE]" at bounding box center [448, 246] width 13 height 5
click at [468, 245] on input "[DATE]" at bounding box center [452, 246] width 32 height 7
type input "[DATE]"
select select "1w"
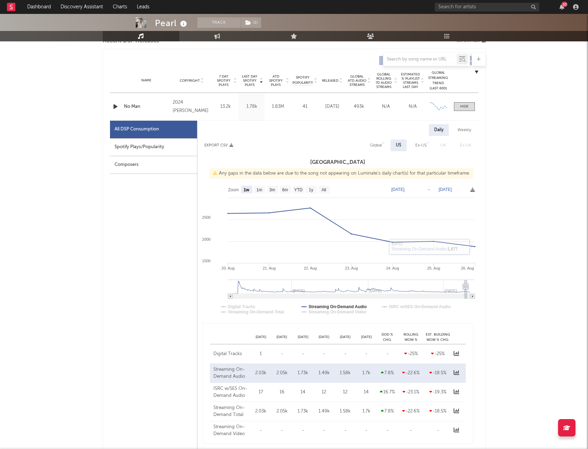
scroll to position [267, 0]
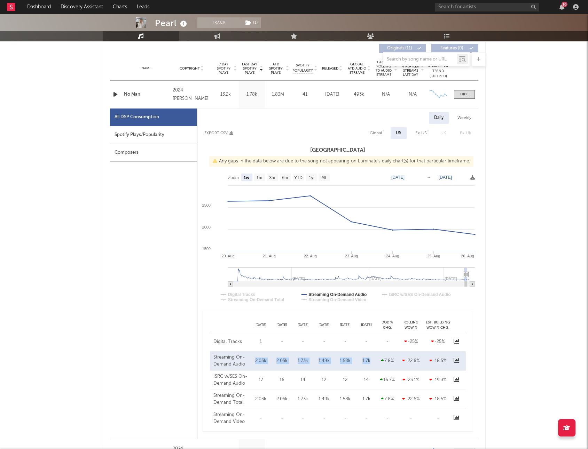
drag, startPoint x: 363, startPoint y: 362, endPoint x: 249, endPoint y: 363, distance: 113.8
click at [249, 329] on div "Streaming On-Demand Audio Aug 28 2.03k Aug 29 2.05k Aug 30 1.73k Aug 31 1.49k S…" at bounding box center [338, 361] width 256 height 19
copy div "Aug 28 2.03k Aug 29 2.05k Aug 30 1.73k Aug 31 1.49k Sep 01 1.58k Sep 02 1.7k"
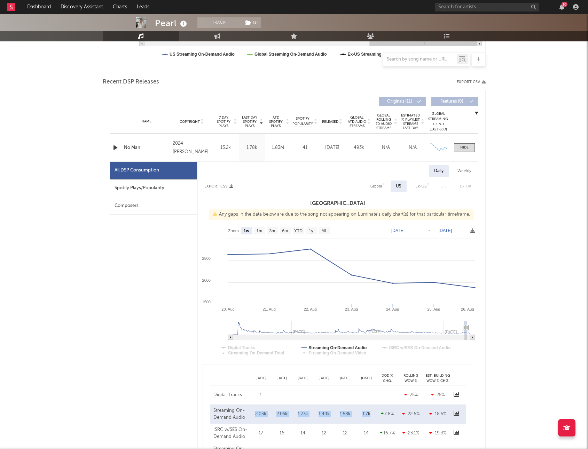
scroll to position [213, 0]
click at [371, 190] on div "Global" at bounding box center [376, 187] width 12 height 8
select select "1w"
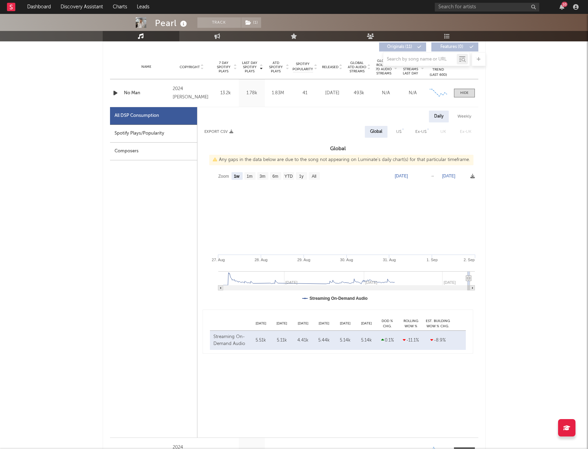
scroll to position [269, 0]
type input "2025-03-01"
type input "2025-03-07"
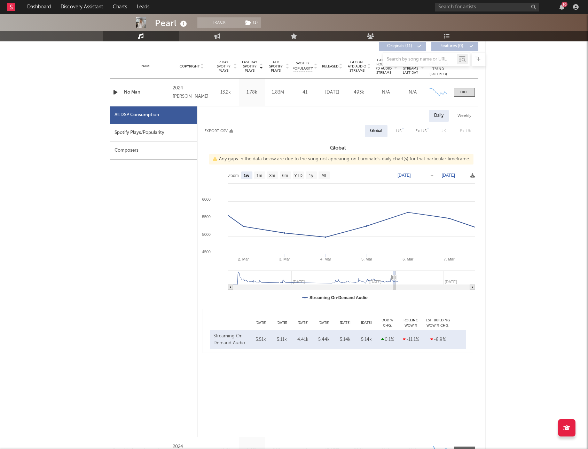
click at [391, 281] on rect at bounding box center [313, 278] width 160 height 14
type input "2025-02-19"
select select "1m"
type input "2024-12-16"
select select "3m"
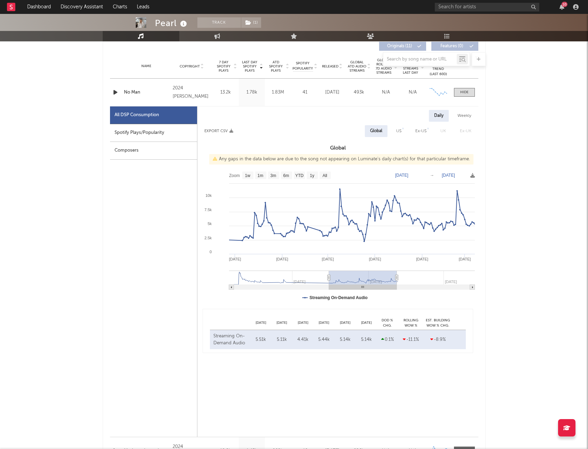
type input "2024-09-26"
select select "6m"
type input "2024-02-11"
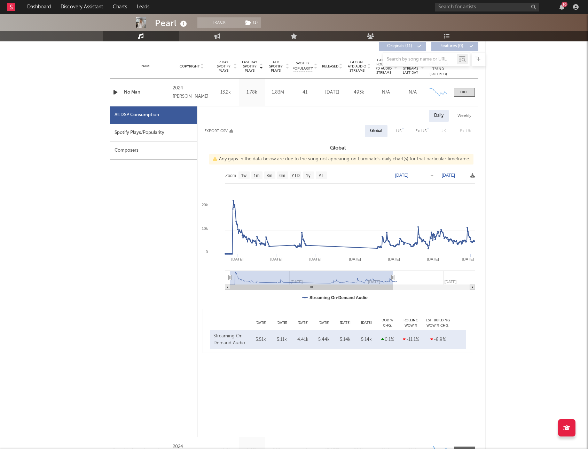
drag, startPoint x: 393, startPoint y: 276, endPoint x: 160, endPoint y: 262, distance: 232.9
click at [160, 262] on div "All DSP Consumption Spotify Plays/Popularity Composers Daily Weekly Export CSV …" at bounding box center [294, 271] width 368 height 331
type input "2025-02-17"
select select "1y"
drag, startPoint x: 393, startPoint y: 277, endPoint x: 379, endPoint y: 279, distance: 13.4
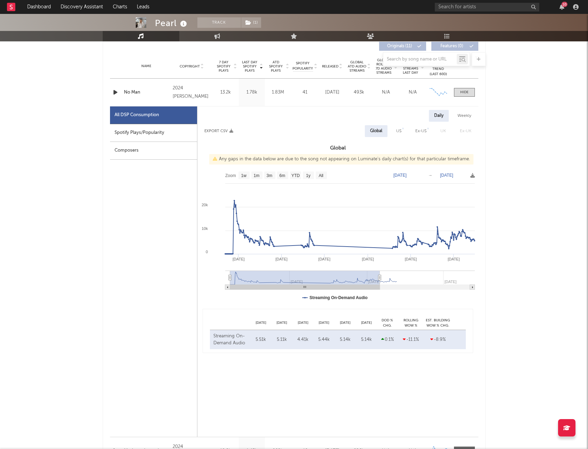
click at [379, 279] on icon at bounding box center [379, 277] width 3 height 5
click at [429, 173] on text "→" at bounding box center [430, 175] width 4 height 5
type input "2025-08-07"
drag, startPoint x: 379, startPoint y: 277, endPoint x: 925, endPoint y: 366, distance: 553.4
click at [526, 329] on html "Dashboard Discovery Assistant Charts Leads 10 Notifications Settings Mark all a…" at bounding box center [294, 429] width 588 height 1396
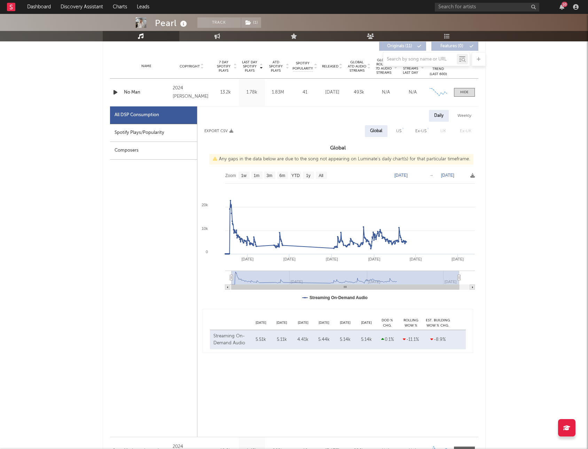
type input "2025-01-25"
select select "6m"
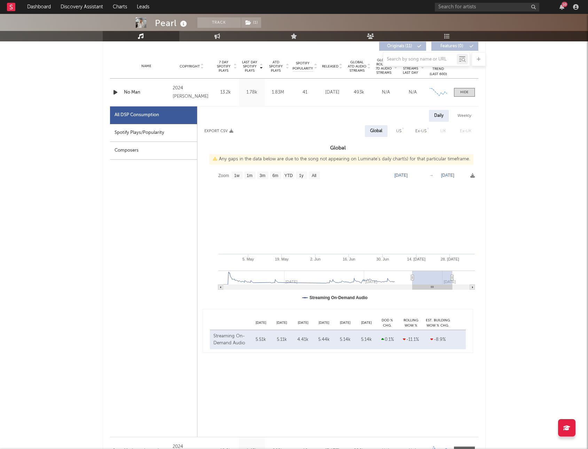
type input "2025-05-06"
select select "3m"
type input "2025-05-22"
drag, startPoint x: 231, startPoint y: 277, endPoint x: 425, endPoint y: 283, distance: 193.9
click at [425, 283] on g at bounding box center [346, 280] width 256 height 19
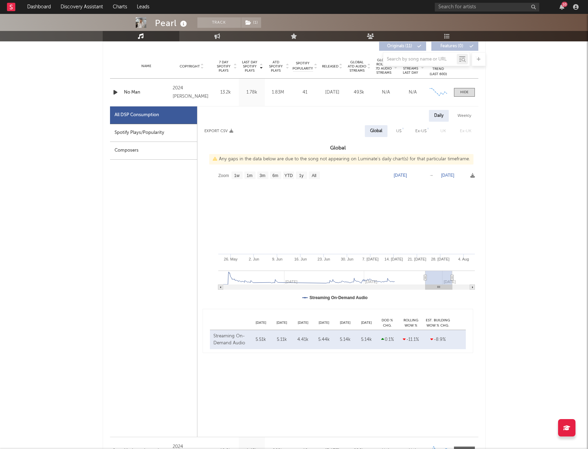
type input "2025-08-12"
select select "3m"
type input "[DATE]"
drag, startPoint x: 451, startPoint y: 279, endPoint x: 467, endPoint y: 279, distance: 16.4
click at [467, 279] on icon at bounding box center [467, 277] width 3 height 5
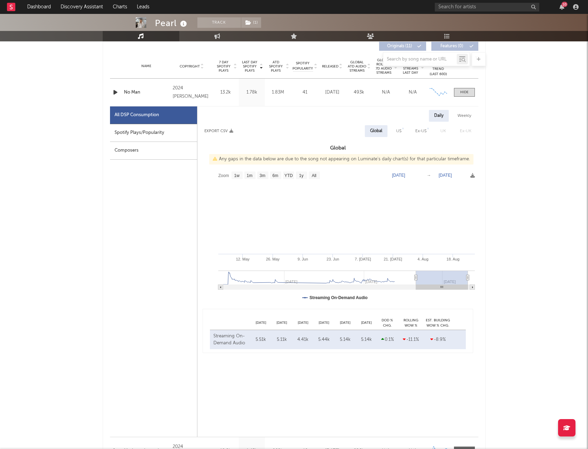
type input "2025-04-25"
drag, startPoint x: 424, startPoint y: 277, endPoint x: 413, endPoint y: 277, distance: 10.4
click at [414, 277] on icon at bounding box center [415, 277] width 3 height 5
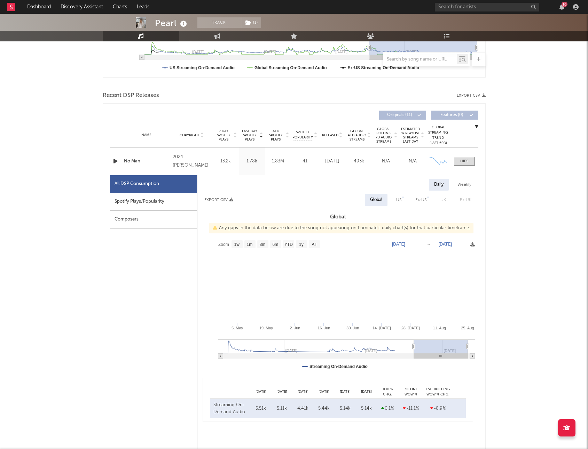
scroll to position [198, 0]
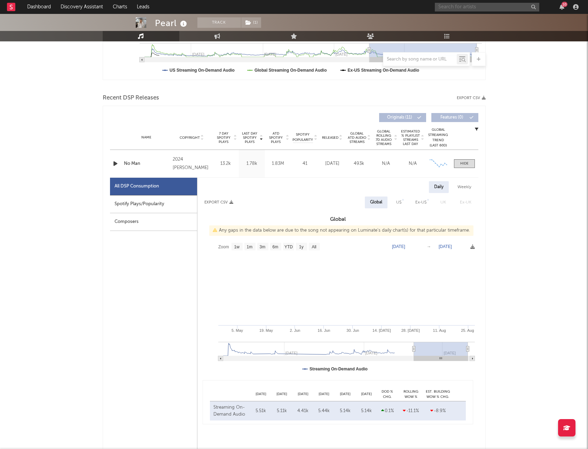
click at [490, 8] on input "text" at bounding box center [487, 7] width 104 height 9
paste input "MP3beige"
type input "MP3beige"
click at [501, 14] on link "mp3beige" at bounding box center [487, 23] width 104 height 23
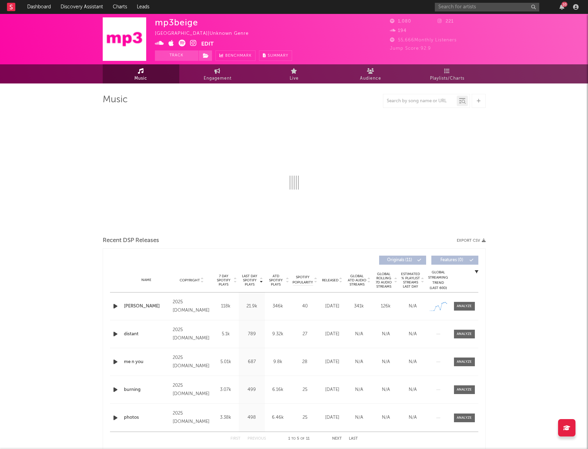
select select "1w"
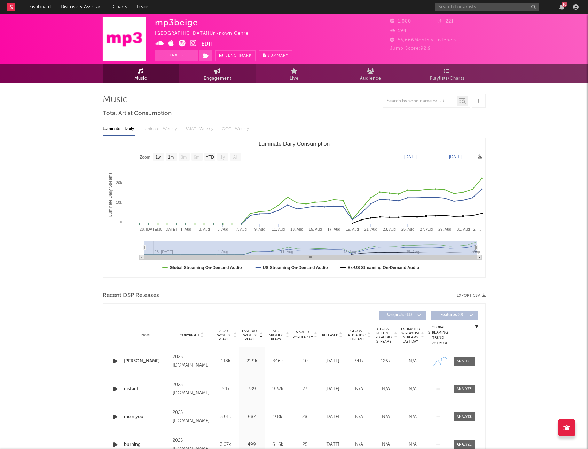
click at [218, 73] on icon at bounding box center [217, 71] width 6 height 6
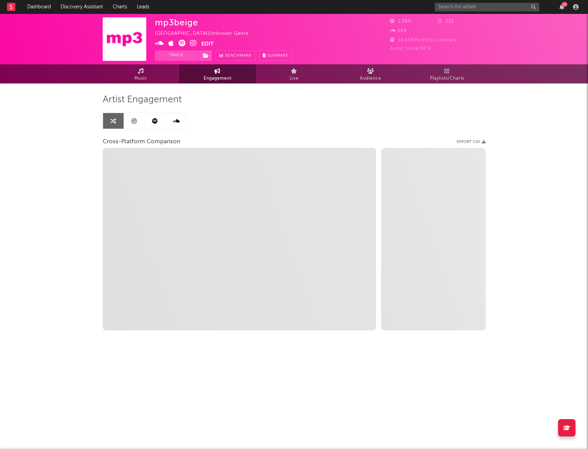
select select "1w"
click at [132, 119] on icon at bounding box center [134, 121] width 5 height 6
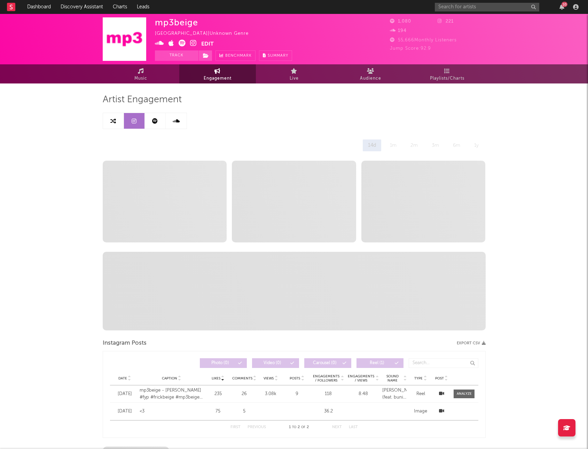
select select "1w"
click at [189, 45] on span at bounding box center [178, 44] width 46 height 9
click at [191, 45] on icon at bounding box center [193, 43] width 7 height 7
click at [117, 125] on link at bounding box center [113, 121] width 21 height 16
select select "1m"
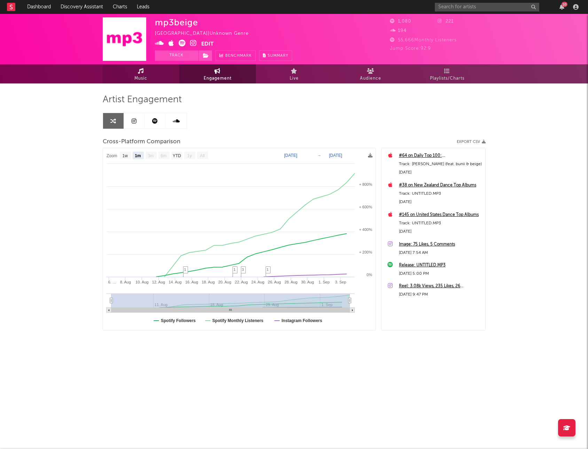
click at [147, 70] on link "Music" at bounding box center [141, 73] width 77 height 19
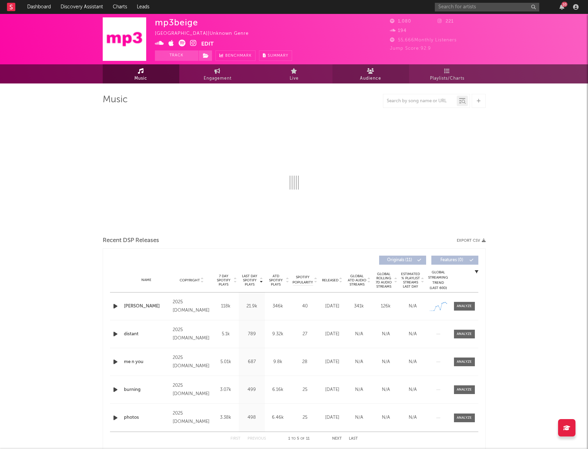
select select "1w"
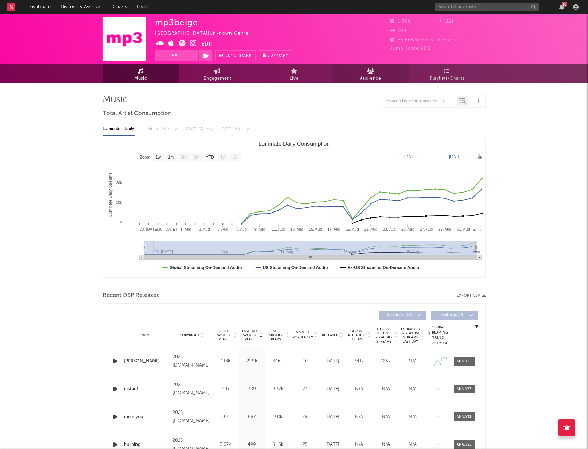
click at [372, 70] on icon at bounding box center [370, 71] width 7 height 6
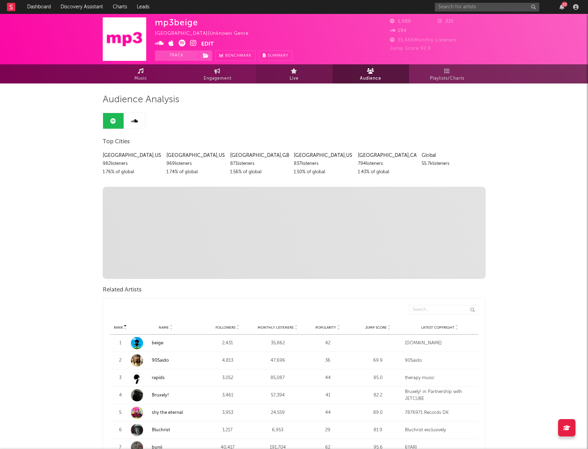
click at [304, 70] on link "Live" at bounding box center [294, 73] width 77 height 19
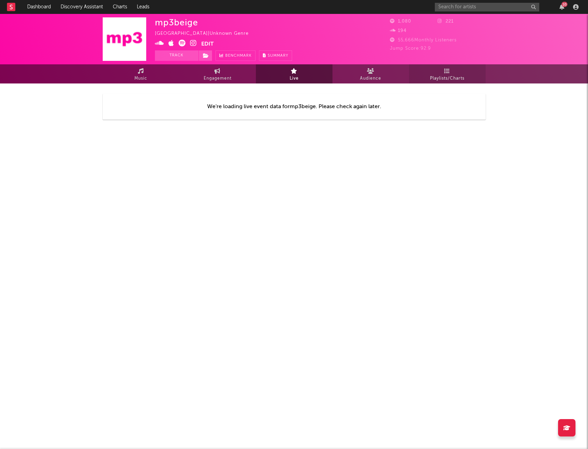
click at [444, 74] on span "Playlists/Charts" at bounding box center [447, 78] width 34 height 8
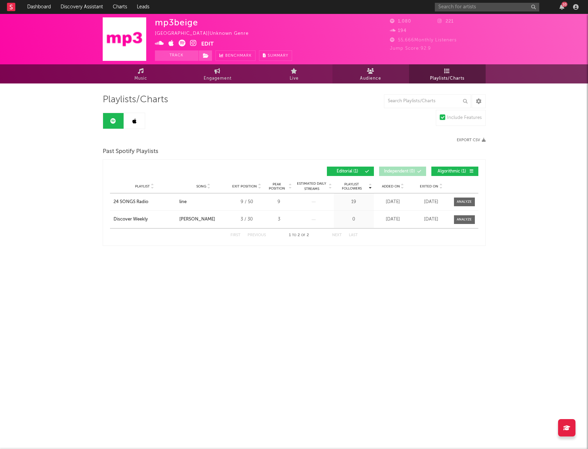
click at [348, 79] on link "Audience" at bounding box center [370, 73] width 77 height 19
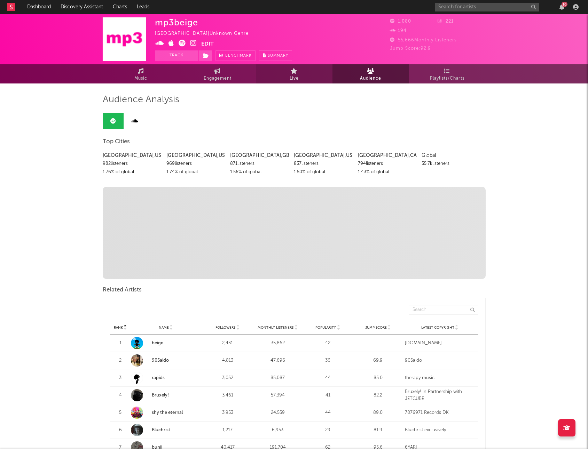
click at [318, 78] on link "Live" at bounding box center [294, 73] width 77 height 19
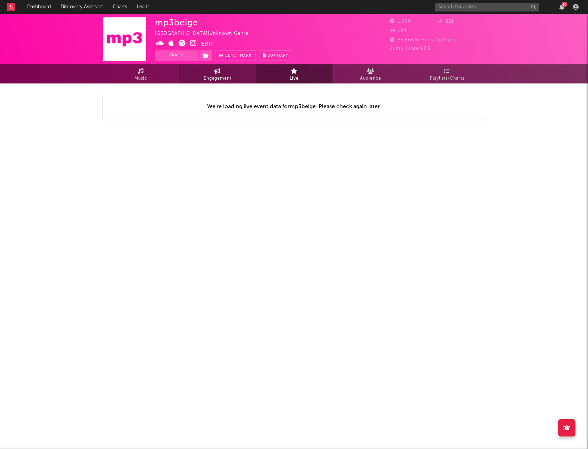
click at [219, 76] on span "Engagement" at bounding box center [218, 78] width 28 height 8
select select "1w"
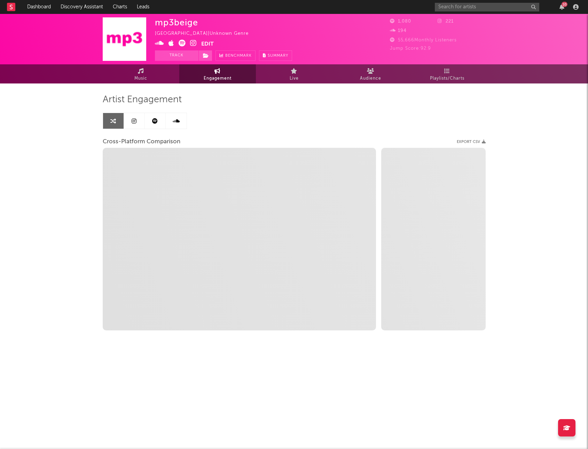
click at [133, 125] on link at bounding box center [134, 121] width 21 height 16
select select "1w"
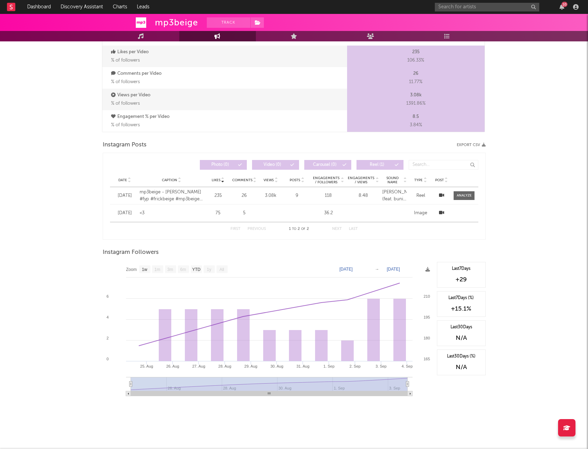
scroll to position [480, 0]
drag, startPoint x: 470, startPoint y: 279, endPoint x: 460, endPoint y: 279, distance: 10.1
click at [460, 279] on div "+29" at bounding box center [461, 279] width 41 height 8
copy div "29"
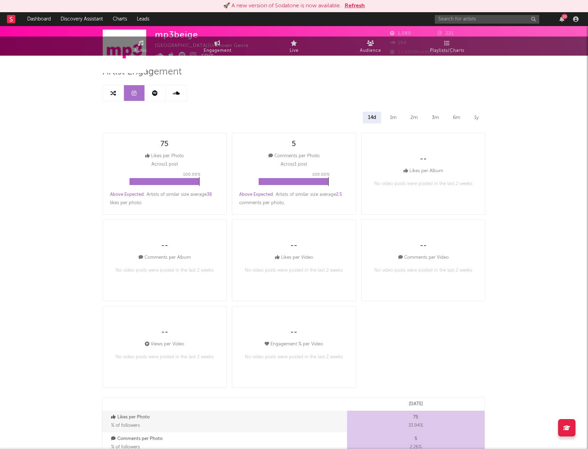
scroll to position [0, 0]
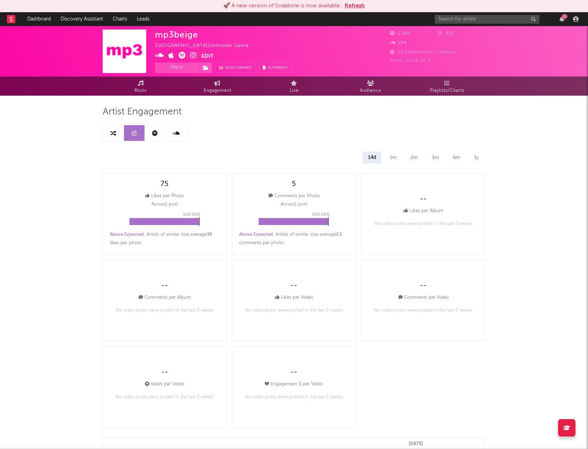
click at [112, 137] on link at bounding box center [113, 133] width 21 height 16
select select "1m"
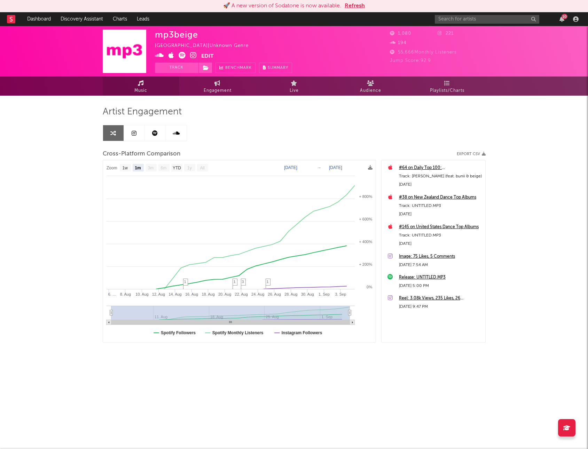
click at [139, 92] on span "Music" at bounding box center [140, 91] width 13 height 8
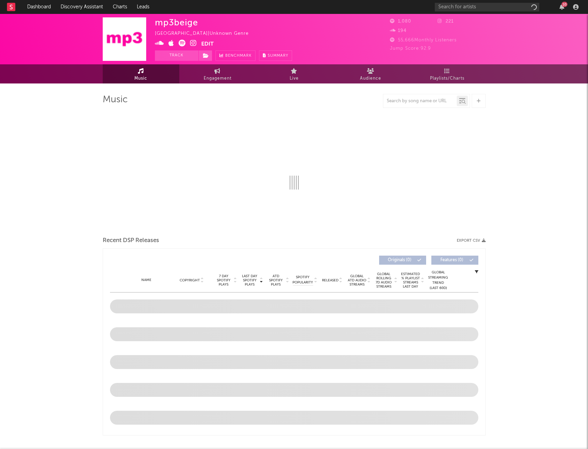
select select "1w"
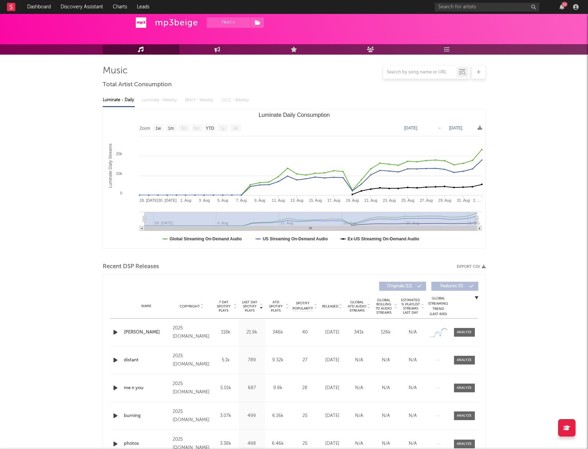
scroll to position [63, 0]
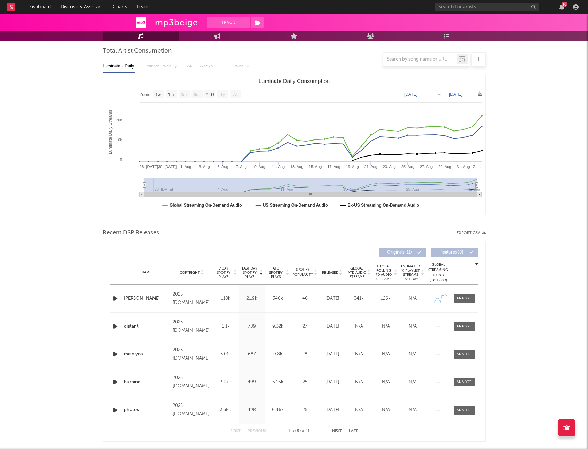
click at [455, 293] on div "Name [PERSON_NAME] Copyright 2025 [DOMAIN_NAME] Label [DOMAIN_NAME] Album Names…" at bounding box center [294, 298] width 368 height 27
click at [458, 294] on div "Name [PERSON_NAME] Copyright 2025 [DOMAIN_NAME] Label [DOMAIN_NAME] Album Names…" at bounding box center [294, 298] width 368 height 27
click at [461, 299] on div at bounding box center [464, 298] width 15 height 5
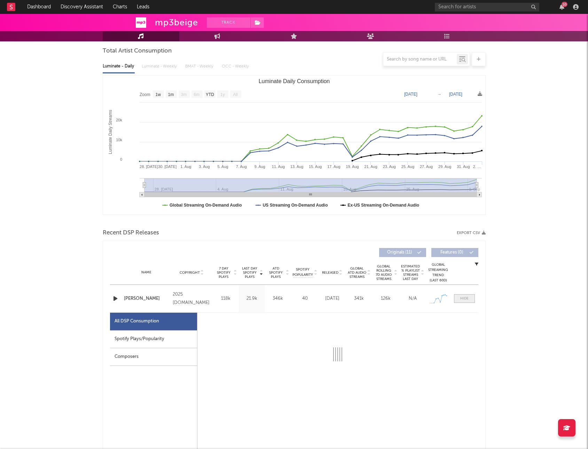
select select "1w"
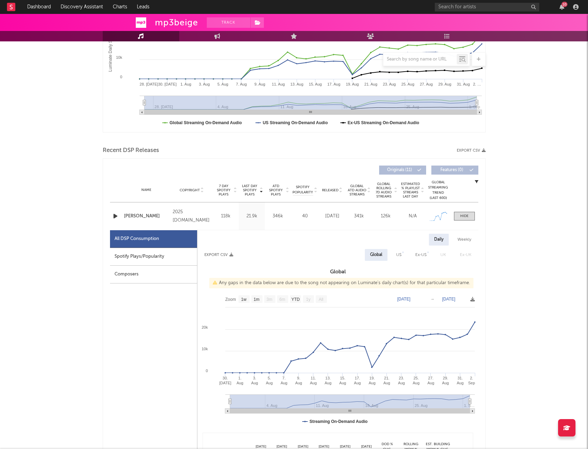
scroll to position [166, 0]
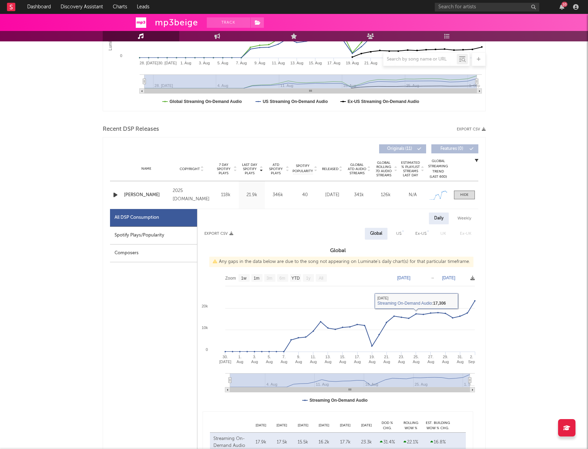
click at [407, 276] on text "[DATE]" at bounding box center [403, 278] width 13 height 5
click at [448, 279] on text "[DATE]" at bounding box center [448, 278] width 13 height 5
click at [449, 278] on input "[DATE]" at bounding box center [451, 278] width 32 height 7
type input "[DATE]"
click at [441, 277] on input "[DATE]" at bounding box center [451, 278] width 32 height 7
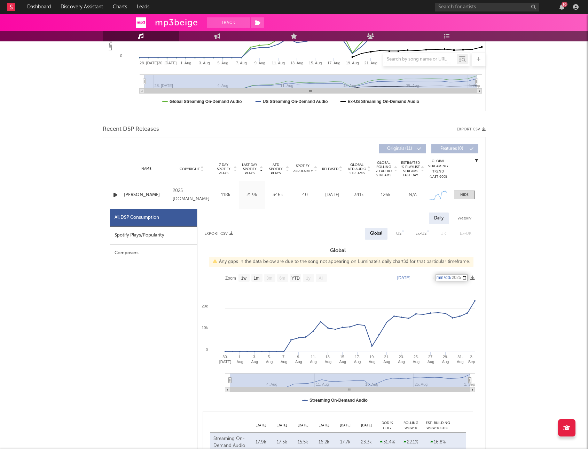
type input "[DATE]"
click at [468, 277] on input "[DATE]" at bounding box center [451, 278] width 32 height 7
click at [410, 278] on text "[DATE]" at bounding box center [403, 278] width 13 height 5
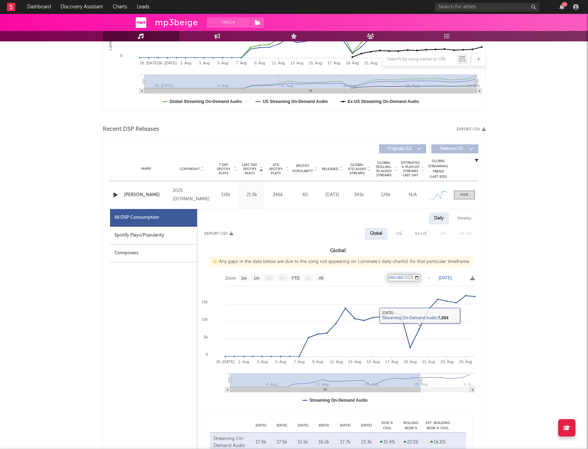
click at [420, 279] on input "[DATE]" at bounding box center [404, 278] width 32 height 7
type input "[DATE]"
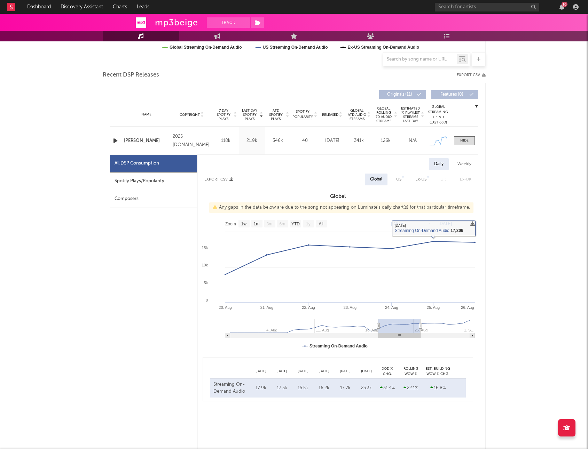
scroll to position [224, 0]
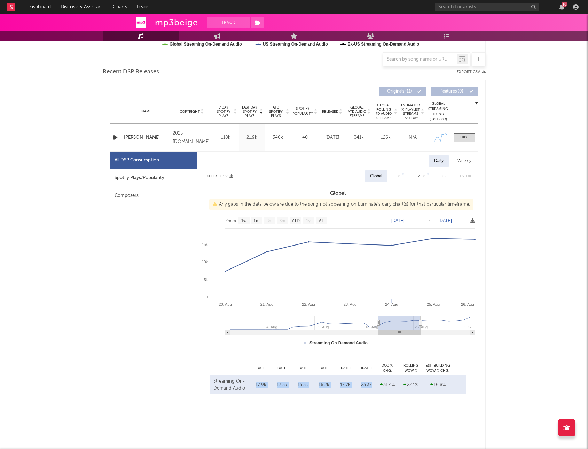
drag, startPoint x: 373, startPoint y: 384, endPoint x: 252, endPoint y: 382, distance: 121.5
click at [252, 382] on div "Streaming On-Demand Audio [DATE] 17.9k [DATE] 17.5k [DATE] 15.5k [DATE] 16.2k […" at bounding box center [338, 385] width 256 height 19
copy div "17.9k [DATE] 17.5k [DATE] 15.5k [DATE] 16.2k [DATE] 17.7k [DATE] 23.3k"
click at [393, 174] on div "US" at bounding box center [399, 177] width 16 height 12
select select "1w"
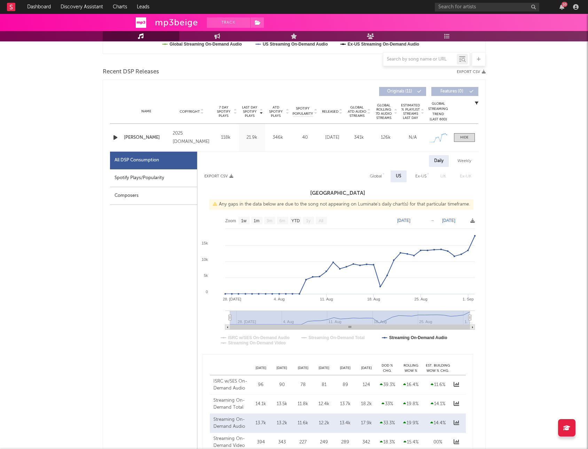
click at [399, 175] on div "US" at bounding box center [399, 176] width 6 height 8
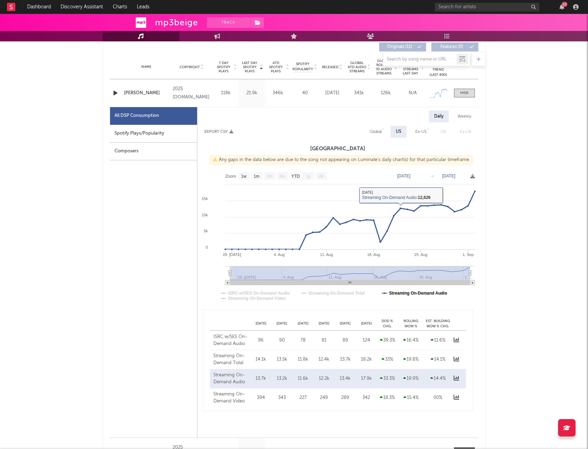
scroll to position [278, 0]
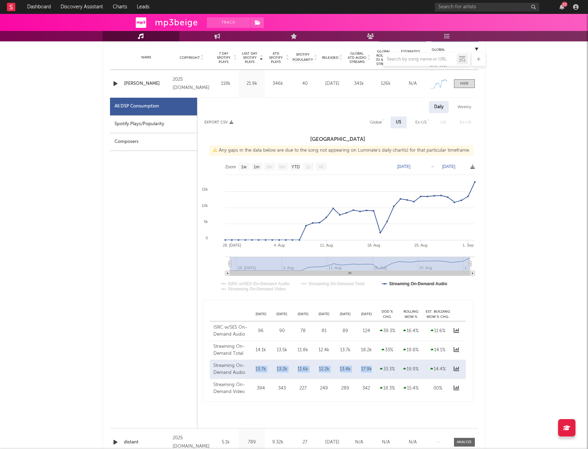
drag, startPoint x: 373, startPoint y: 368, endPoint x: 253, endPoint y: 369, distance: 120.1
click at [253, 369] on div "Streaming On-Demand Audio [DATE] 13.7k [DATE] 13.2k [DATE] 11.6k [DATE] 12.2k […" at bounding box center [338, 369] width 256 height 19
copy div "13.7k [DATE] 13.2k [DATE] 11.6k [DATE] 12.2k [DATE] 13.4k [DATE] 17.9k"
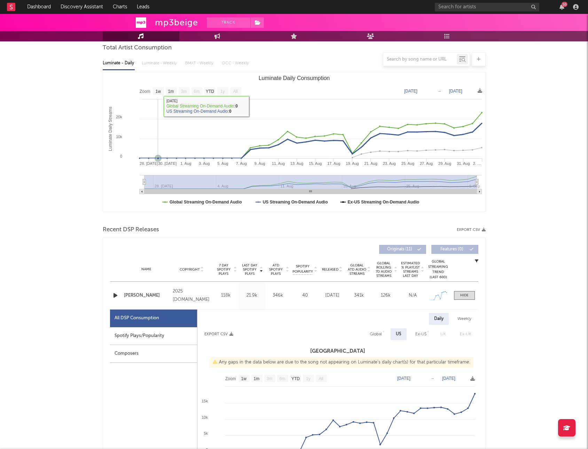
scroll to position [0, 0]
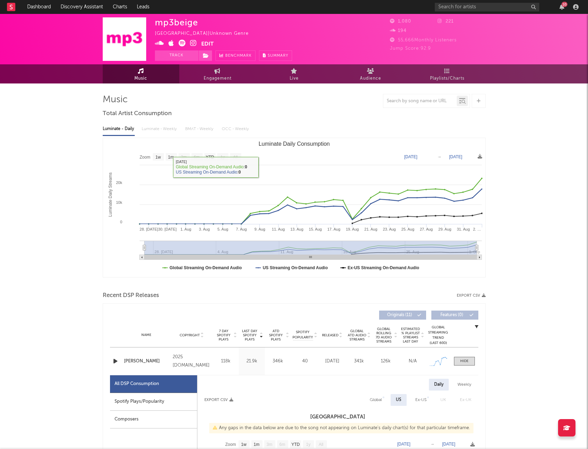
click at [155, 156] on g "1w" at bounding box center [158, 157] width 11 height 8
select select "1w"
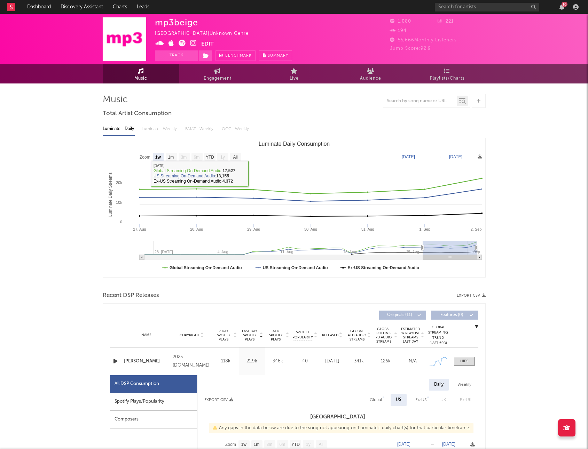
click at [415, 157] on text "[DATE]" at bounding box center [408, 157] width 13 height 5
click at [411, 157] on input "[DATE]" at bounding box center [413, 156] width 32 height 7
type input "[DATE]"
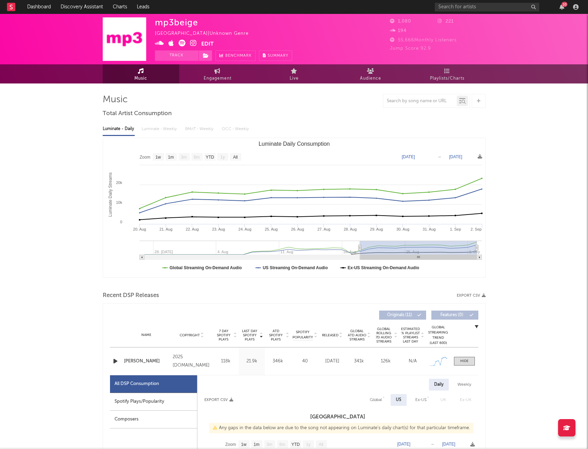
click at [459, 157] on text "[DATE]" at bounding box center [455, 157] width 13 height 5
type input "[DATE]"
select select "1w"
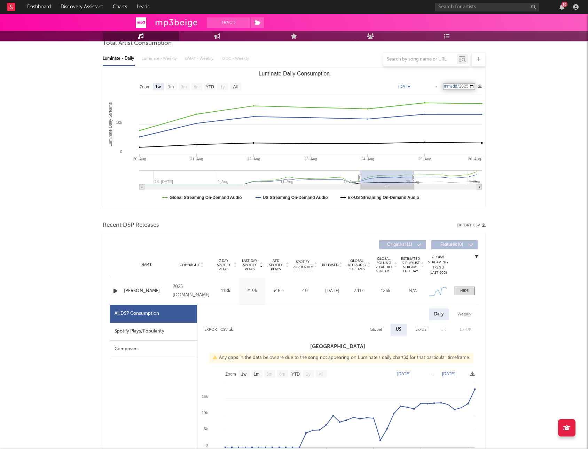
scroll to position [65, 0]
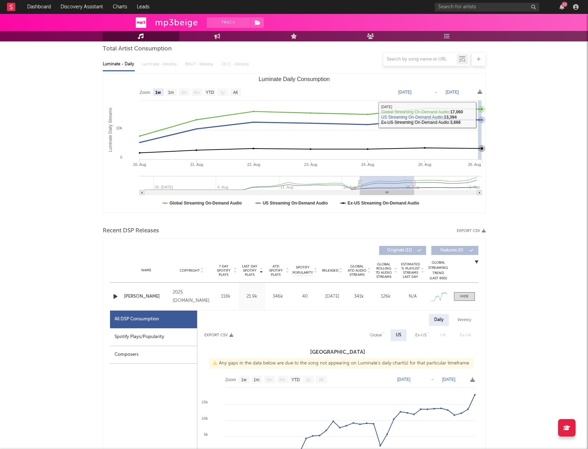
drag, startPoint x: 474, startPoint y: 118, endPoint x: 478, endPoint y: 117, distance: 4.1
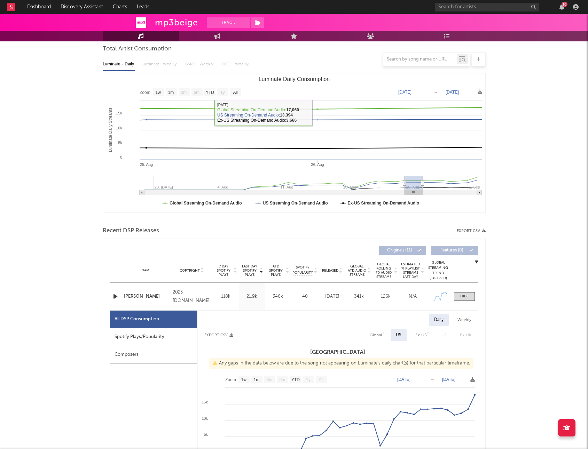
click at [408, 95] on rect "Luminate Daily Consumption" at bounding box center [294, 142] width 382 height 139
click at [410, 93] on text "[DATE]" at bounding box center [404, 92] width 13 height 5
click at [406, 93] on input "[DATE]" at bounding box center [410, 92] width 32 height 7
type input "[DATE]"
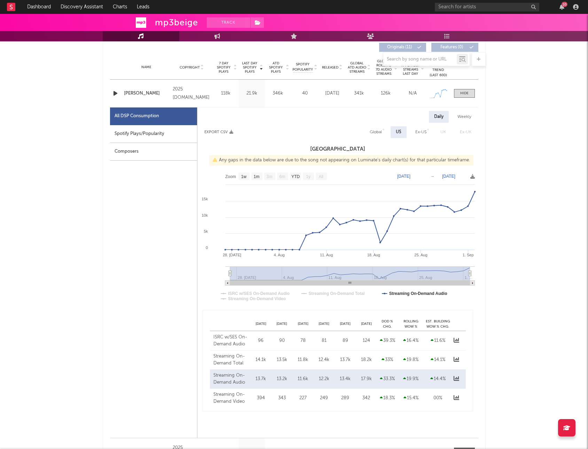
scroll to position [270, 0]
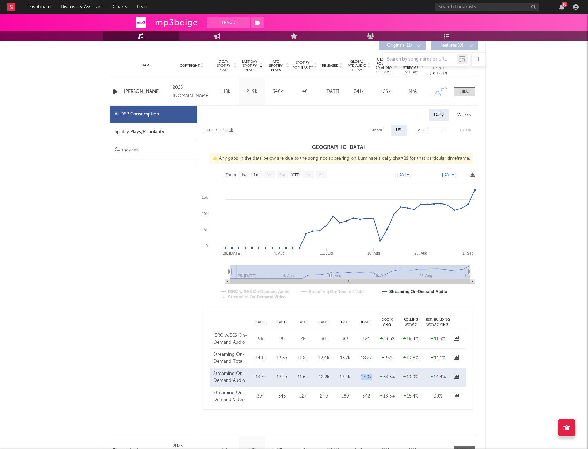
drag, startPoint x: 371, startPoint y: 377, endPoint x: 351, endPoint y: 375, distance: 19.6
click at [351, 375] on div "Streaming On-Demand Audio [DATE] 13.7k [DATE] 13.2k [DATE] 11.6k [DATE] 12.2k […" at bounding box center [338, 377] width 256 height 19
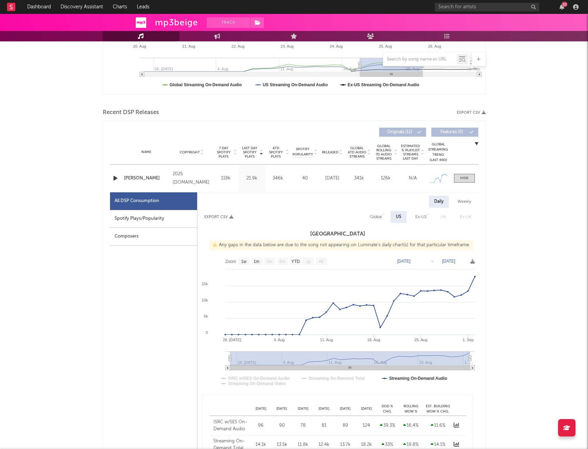
scroll to position [212, 0]
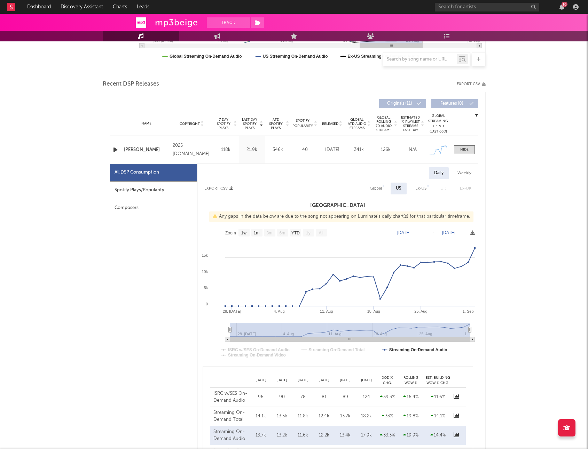
click at [378, 191] on div "Global" at bounding box center [376, 188] width 12 height 8
select select "1w"
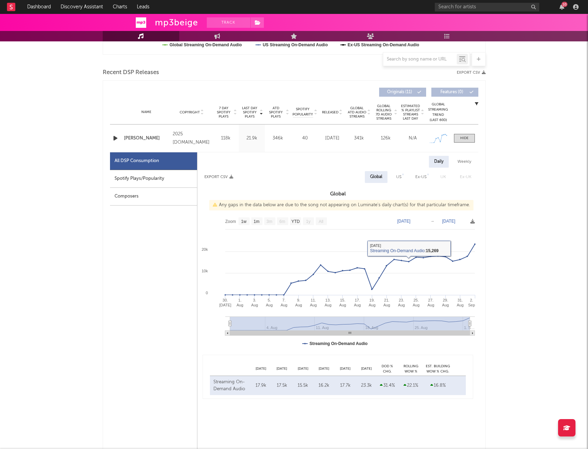
scroll to position [224, 0]
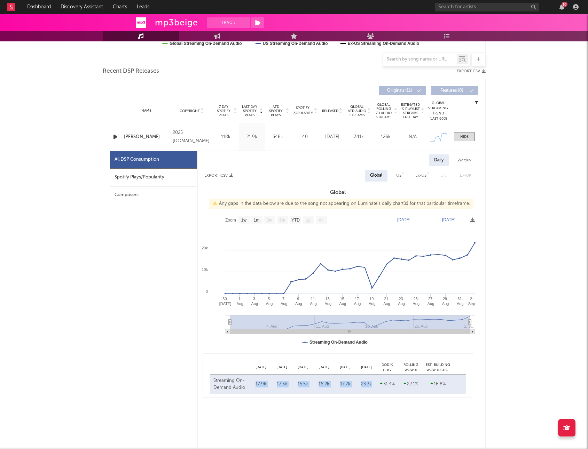
drag, startPoint x: 371, startPoint y: 384, endPoint x: 251, endPoint y: 384, distance: 120.4
click at [251, 384] on div "Streaming On-Demand Audio [DATE] 17.9k [DATE] 17.5k [DATE] 15.5k [DATE] 16.2k […" at bounding box center [338, 384] width 256 height 19
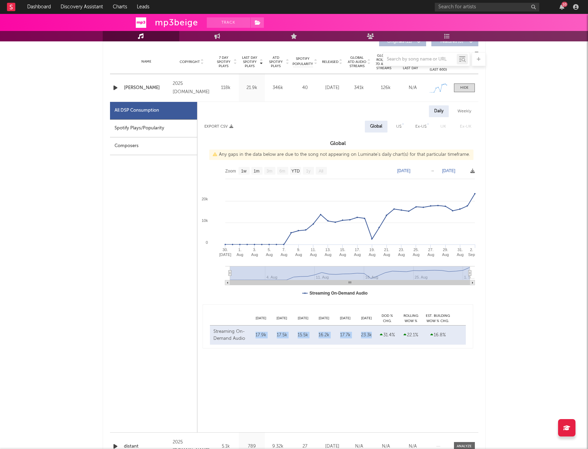
scroll to position [277, 0]
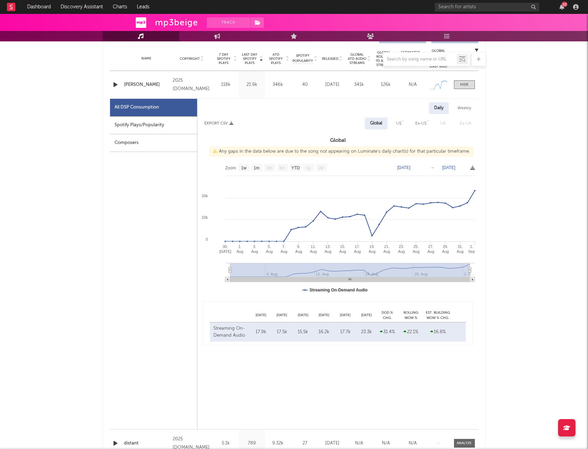
click at [373, 331] on div "23.3k" at bounding box center [366, 332] width 18 height 7
drag, startPoint x: 372, startPoint y: 331, endPoint x: 362, endPoint y: 331, distance: 10.4
click at [362, 331] on div "23.3k" at bounding box center [366, 332] width 18 height 7
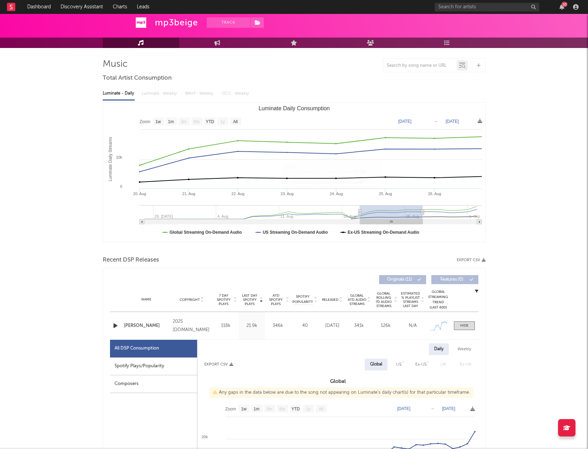
scroll to position [55, 0]
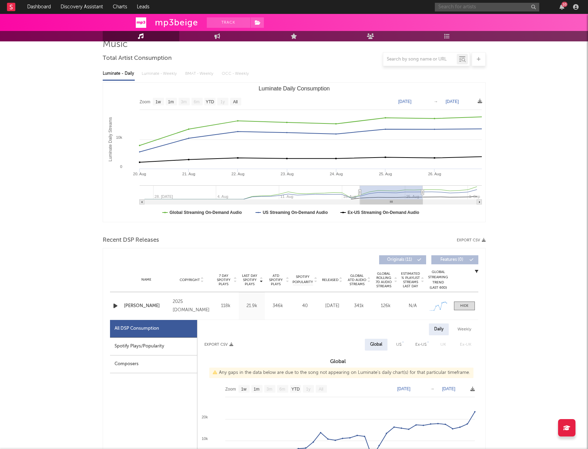
click at [469, 7] on input "text" at bounding box center [487, 7] width 104 height 9
click at [482, 9] on input "jayloni" at bounding box center [487, 7] width 104 height 9
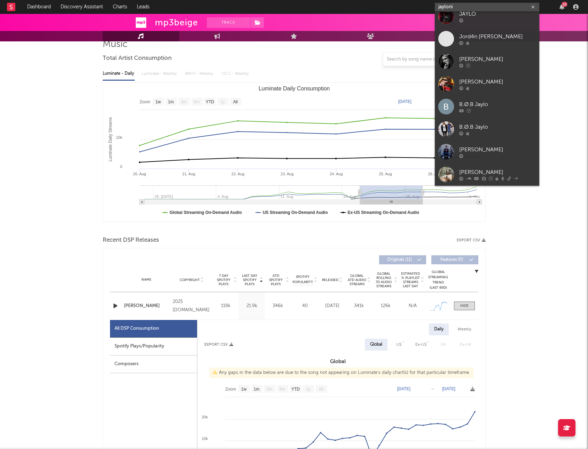
scroll to position [0, 0]
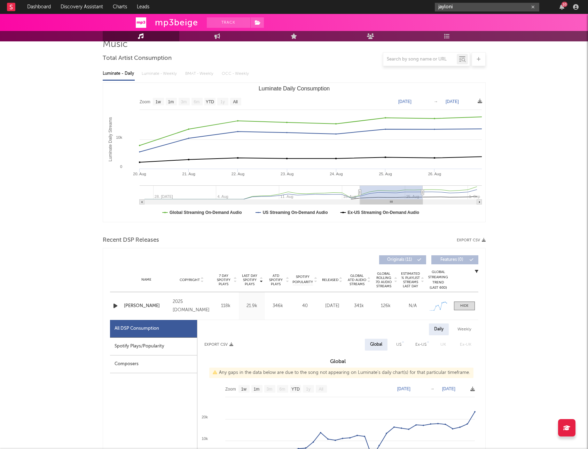
click at [455, 8] on input "jayloni" at bounding box center [487, 7] width 104 height 9
type input "jayloni circles"
click at [455, 7] on input "jayloni circles" at bounding box center [487, 7] width 104 height 9
drag, startPoint x: 486, startPoint y: 9, endPoint x: 412, endPoint y: 3, distance: 74.7
click at [412, 3] on nav "Dashboard Discovery Assistant Charts Leads jayloni circles 10" at bounding box center [294, 7] width 588 height 14
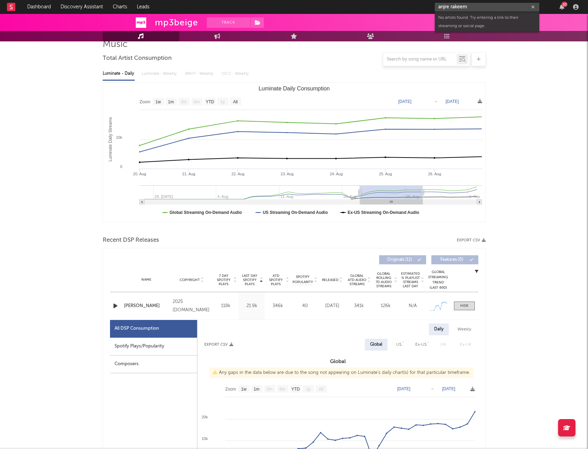
click at [395, 4] on nav "Dashboard Discovery Assistant Charts Leads anjre rakeem 10" at bounding box center [294, 7] width 588 height 14
paste input "nasier"
type input "nasier"
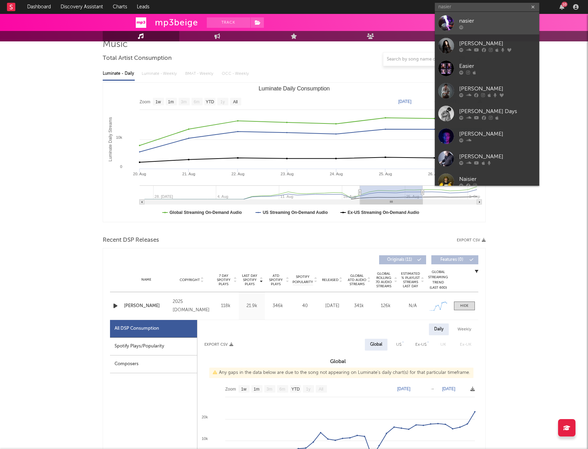
click at [460, 18] on div "nasier" at bounding box center [497, 21] width 77 height 8
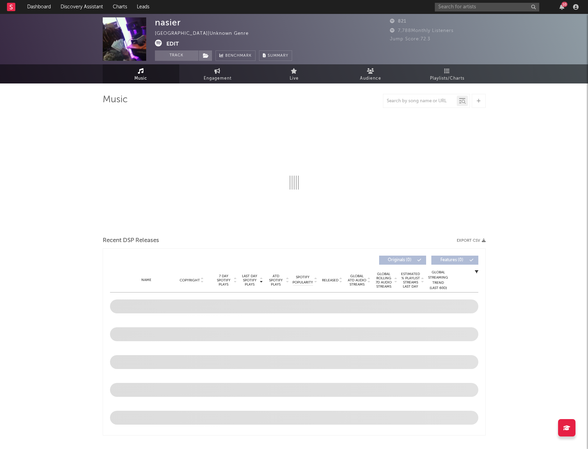
select select "1w"
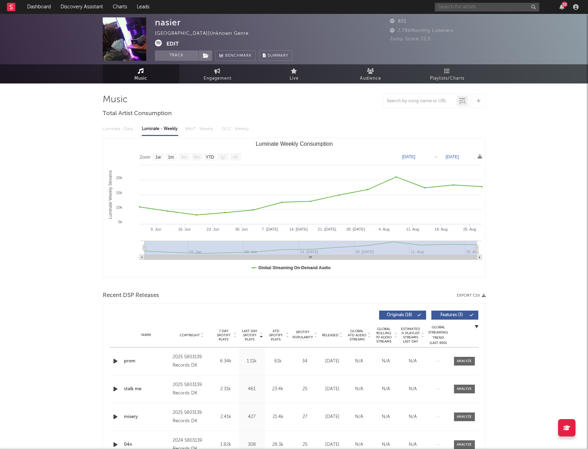
click at [468, 9] on input "text" at bounding box center [487, 7] width 104 height 9
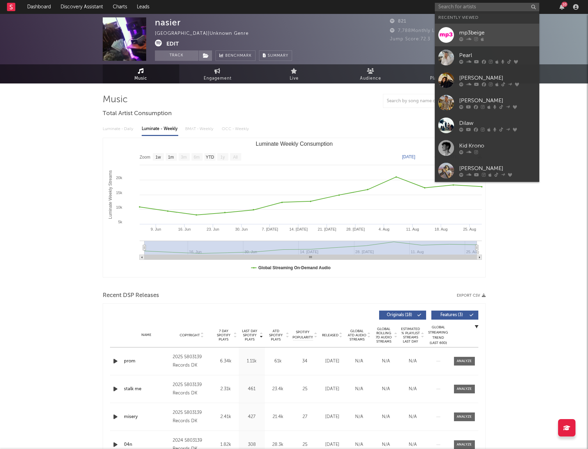
click at [499, 31] on div "mp3beige" at bounding box center [497, 33] width 77 height 8
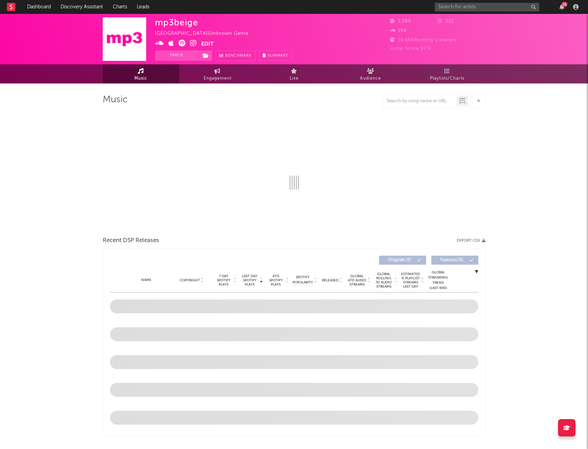
select select "1w"
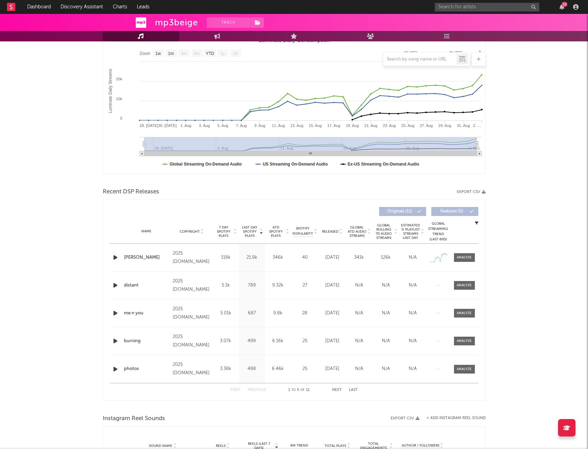
scroll to position [104, 0]
click at [465, 260] on span at bounding box center [464, 257] width 21 height 9
select select "1w"
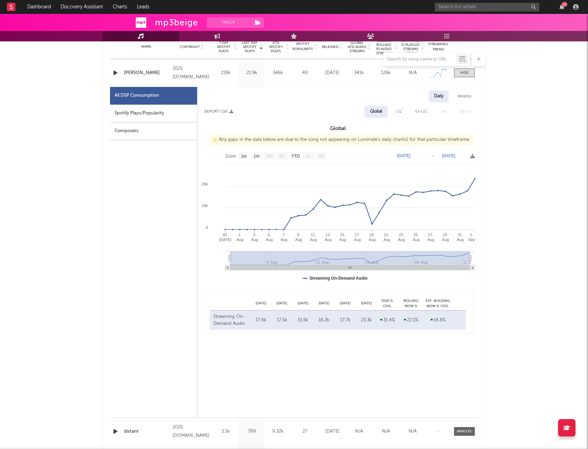
scroll to position [289, 0]
drag, startPoint x: 371, startPoint y: 319, endPoint x: 254, endPoint y: 321, distance: 117.6
click at [254, 321] on div "Streaming On-Demand Audio [DATE] 17.9k [DATE] 17.5k [DATE] 15.5k [DATE] 16.2k […" at bounding box center [338, 319] width 256 height 19
click at [410, 157] on text "[DATE]" at bounding box center [403, 155] width 13 height 5
click at [404, 153] on input "[DATE]" at bounding box center [407, 155] width 32 height 7
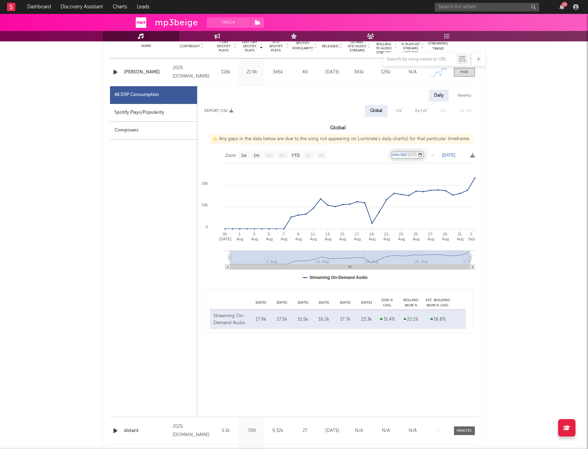
type input "[DATE]"
click at [449, 155] on text "[DATE]" at bounding box center [448, 155] width 13 height 5
click at [449, 154] on input "[DATE]" at bounding box center [451, 155] width 32 height 7
type input "[DATE]"
click at [440, 156] on input "[DATE]" at bounding box center [451, 155] width 32 height 7
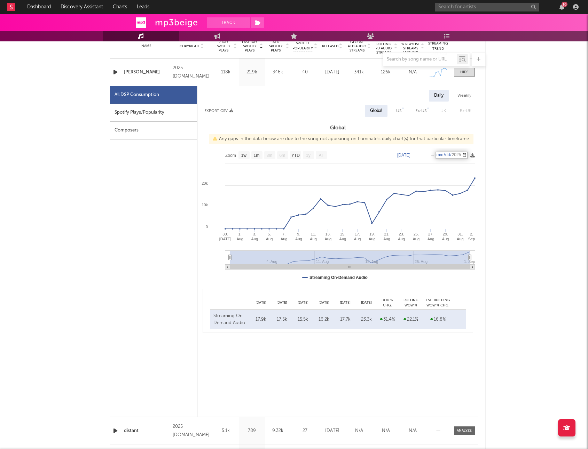
type input "[DATE]"
click at [440, 156] on input "date" at bounding box center [451, 155] width 32 height 7
type input "[DATE]"
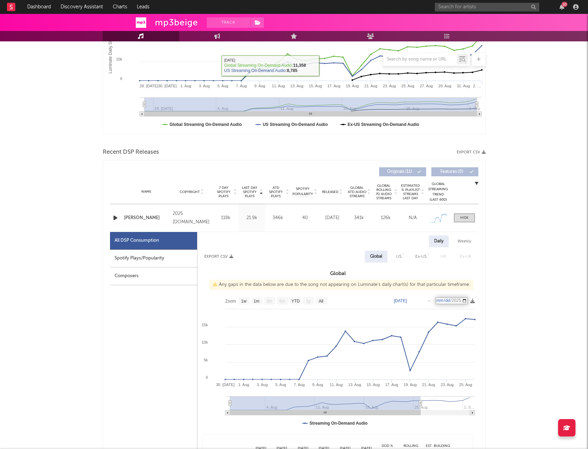
scroll to position [145, 0]
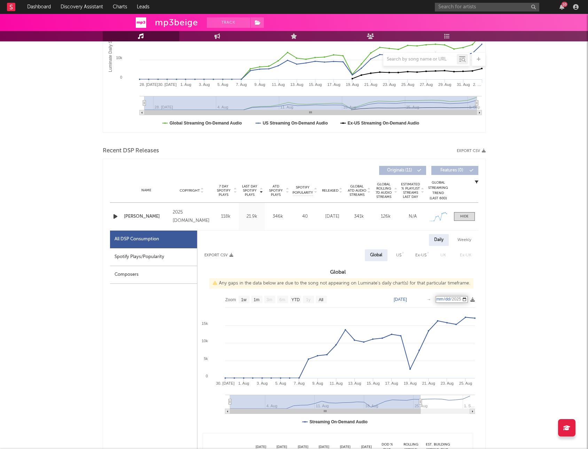
click at [400, 301] on text "[DATE]" at bounding box center [400, 299] width 13 height 5
type input "[DATE]"
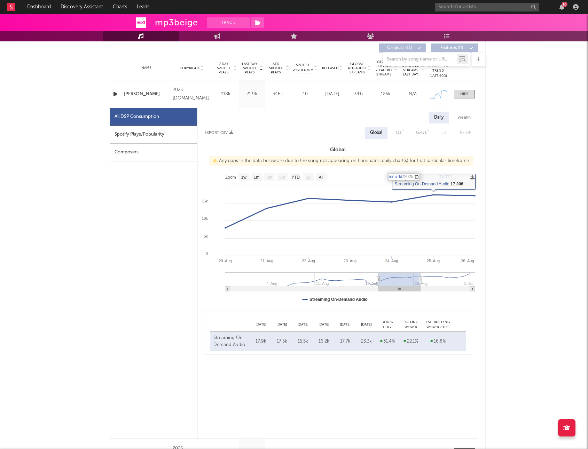
scroll to position [285, 0]
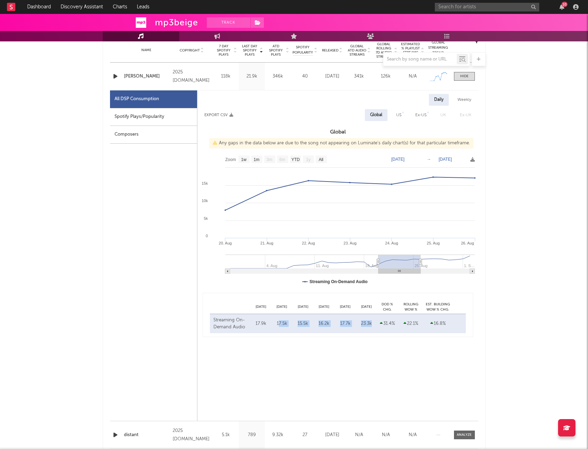
drag, startPoint x: 371, startPoint y: 325, endPoint x: 279, endPoint y: 327, distance: 92.2
click at [279, 327] on div "Streaming On-Demand Audio [DATE] 17.9k [DATE] 17.5k [DATE] 15.5k [DATE] 16.2k […" at bounding box center [338, 323] width 256 height 19
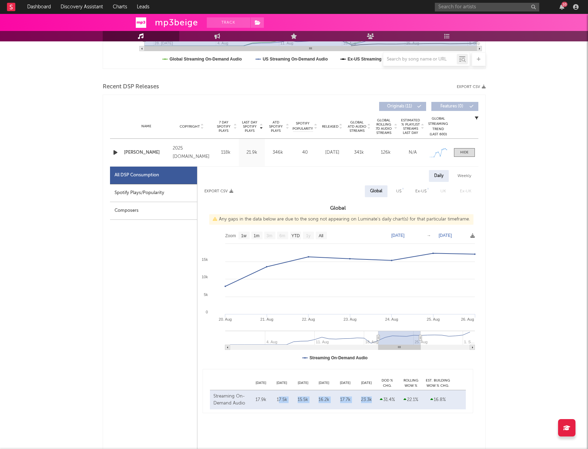
scroll to position [216, 0]
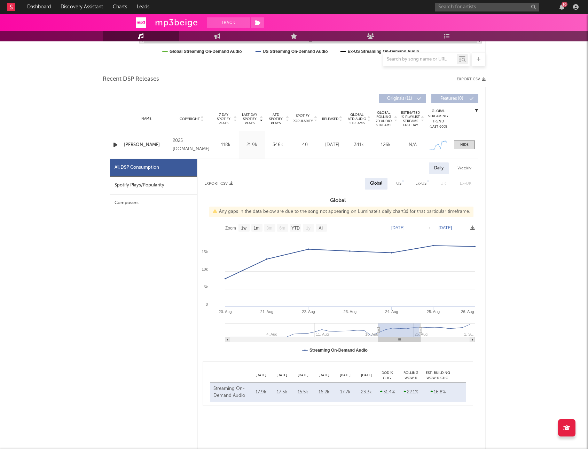
click at [137, 141] on div "Name [PERSON_NAME] Copyright 2025 [DOMAIN_NAME] Label [DOMAIN_NAME] Album Names…" at bounding box center [294, 144] width 368 height 27
click at [137, 148] on div "Name [PERSON_NAME] Copyright 2025 [DOMAIN_NAME] Label [DOMAIN_NAME] Album Names…" at bounding box center [294, 144] width 368 height 27
click at [136, 145] on div "[PERSON_NAME]" at bounding box center [147, 145] width 46 height 7
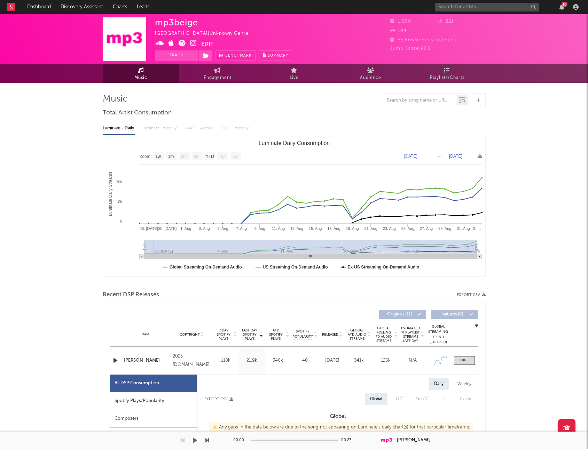
scroll to position [0, 0]
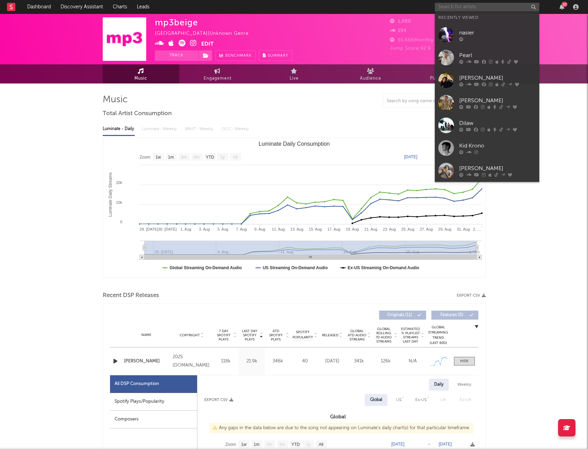
click at [485, 8] on input "text" at bounding box center [487, 7] width 104 height 9
click at [477, 37] on div at bounding box center [497, 39] width 77 height 4
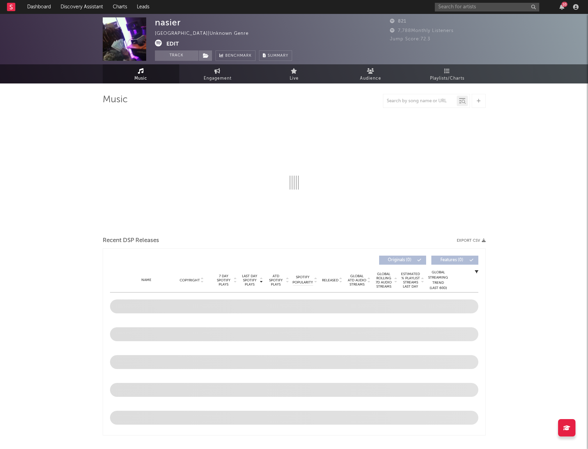
select select "1w"
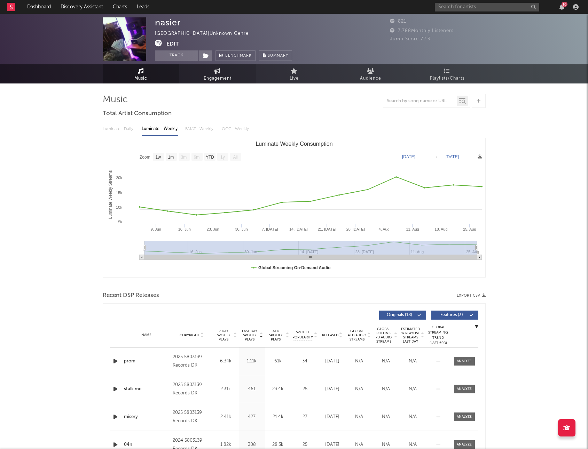
click at [218, 76] on span "Engagement" at bounding box center [218, 78] width 28 height 8
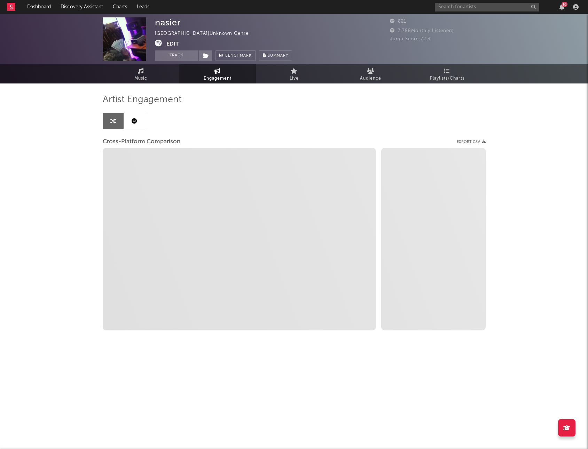
select select "1w"
select select "1m"
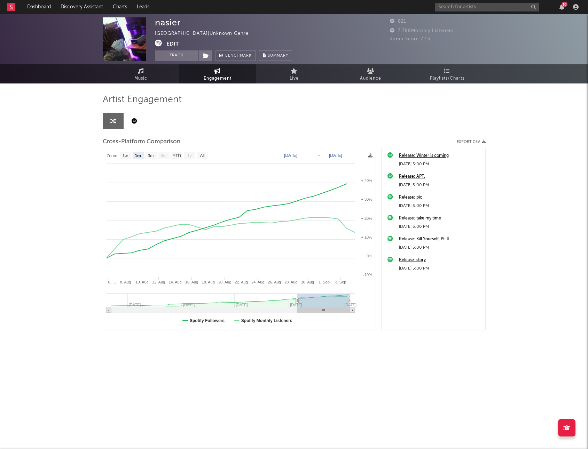
click at [199, 124] on div "Artist Engagement Cross-Platform Comparison Export CSV Zoom 1w 1m 3m 6m YTD 1y …" at bounding box center [294, 212] width 383 height 237
click at [139, 74] on link "Music" at bounding box center [141, 73] width 77 height 19
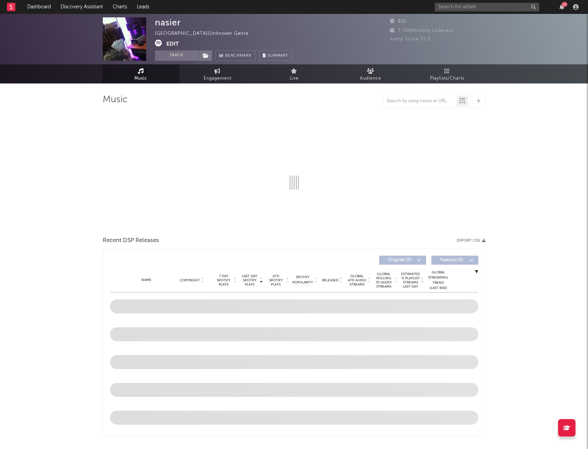
select select "1w"
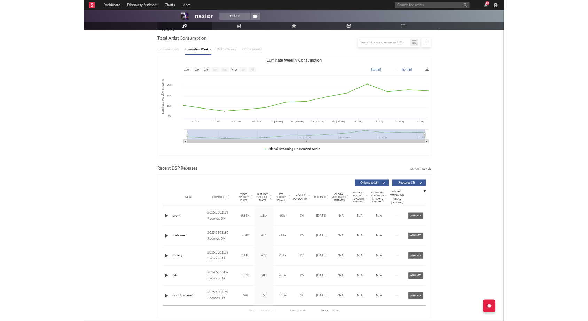
scroll to position [62, 0]
